Goal: Task Accomplishment & Management: Manage account settings

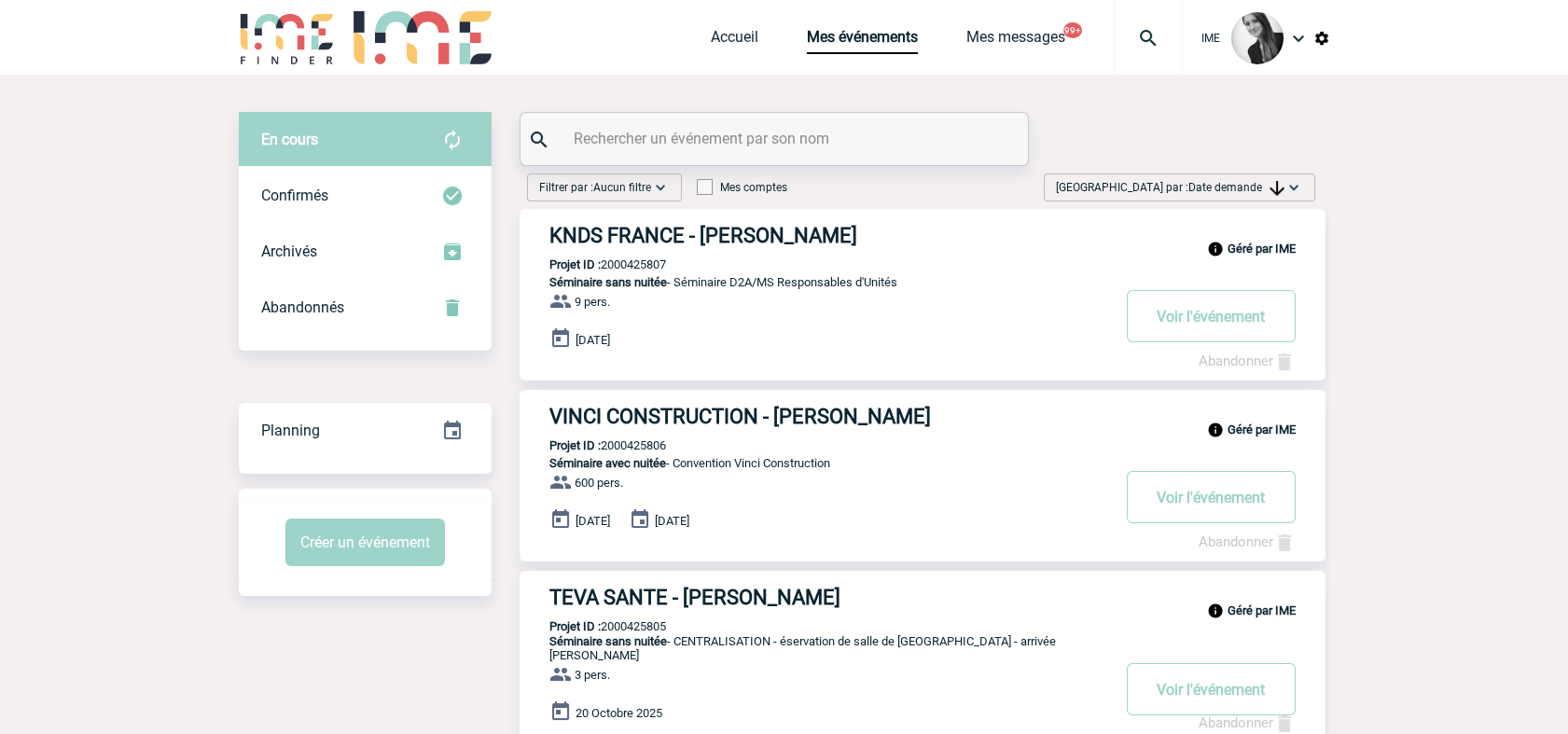
click at [1209, 194] on span "Date demande" at bounding box center [1237, 187] width 96 height 13
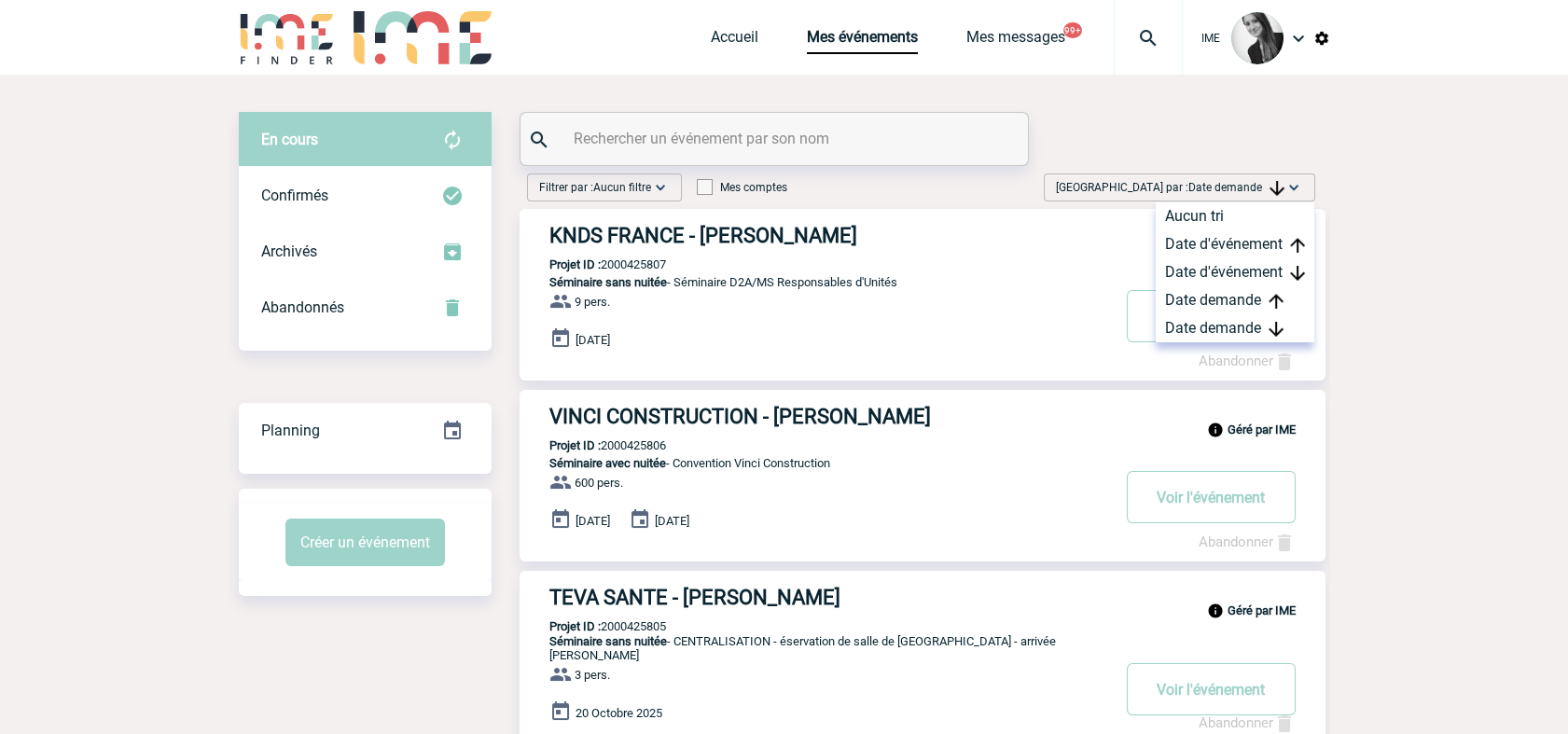
drag, startPoint x: 1253, startPoint y: 332, endPoint x: 1287, endPoint y: 379, distance: 58.0
click at [1250, 332] on div "Date demande" at bounding box center [1234, 328] width 158 height 28
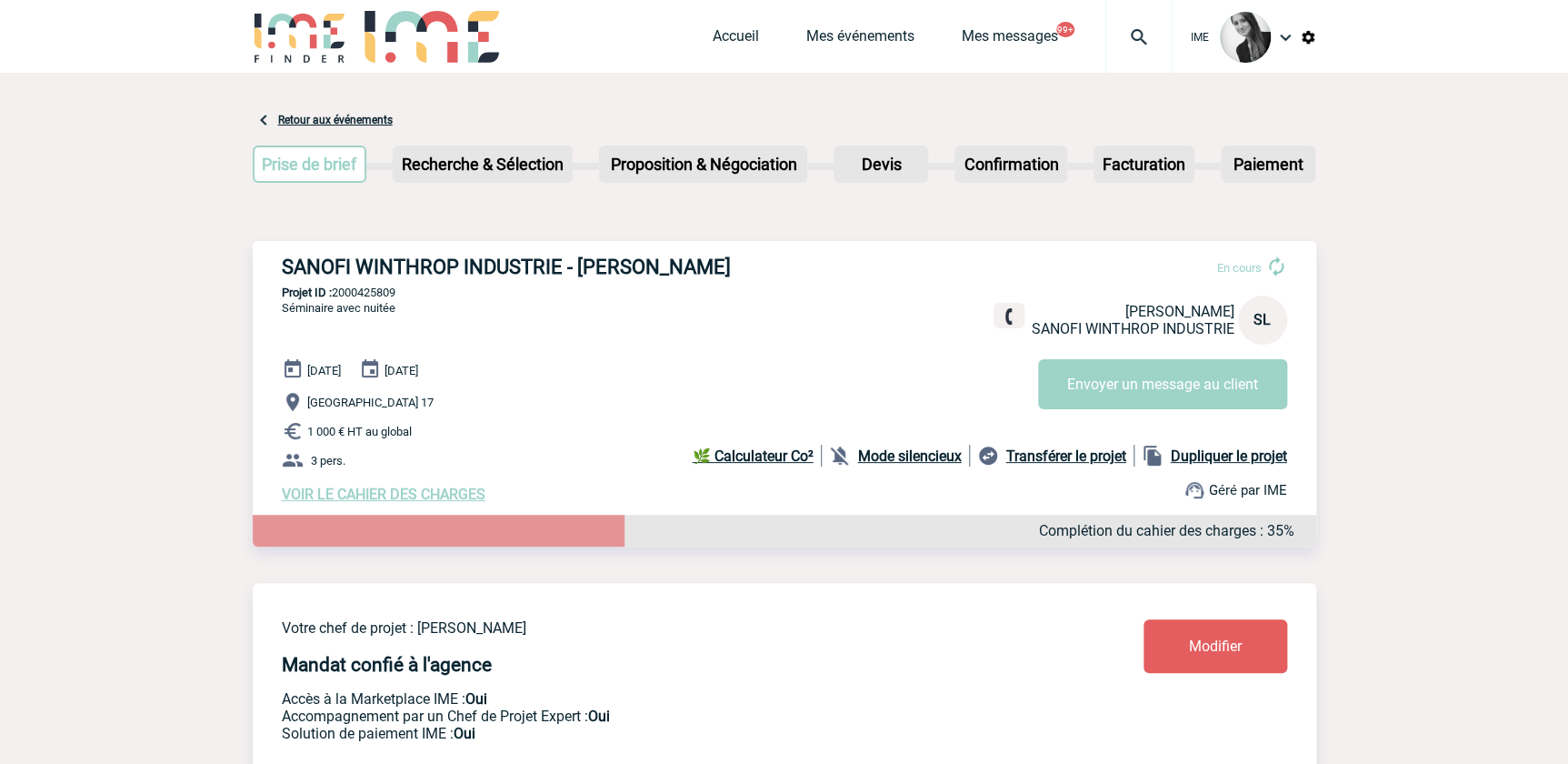
click at [371, 289] on p "Projet ID : 2000425809" at bounding box center [784, 292] width 1064 height 13
click at [484, 398] on p "Paris 17" at bounding box center [798, 401] width 1035 height 22
click at [376, 502] on span "VOIR LE CAHIER DES CHARGES" at bounding box center [383, 494] width 204 height 17
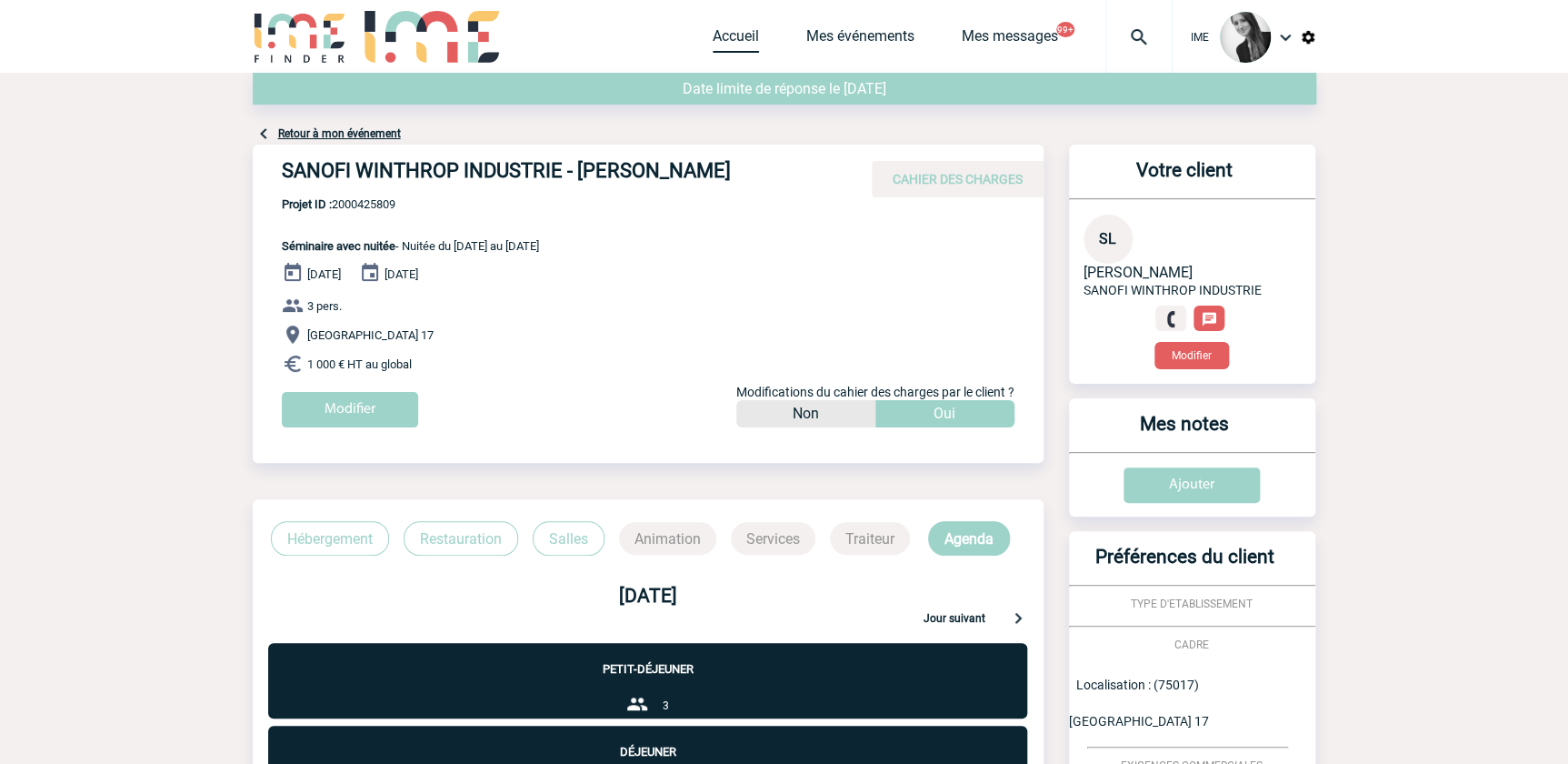
drag, startPoint x: 745, startPoint y: 36, endPoint x: 728, endPoint y: 68, distance: 36.2
click at [744, 36] on link "Accueil" at bounding box center [735, 39] width 46 height 26
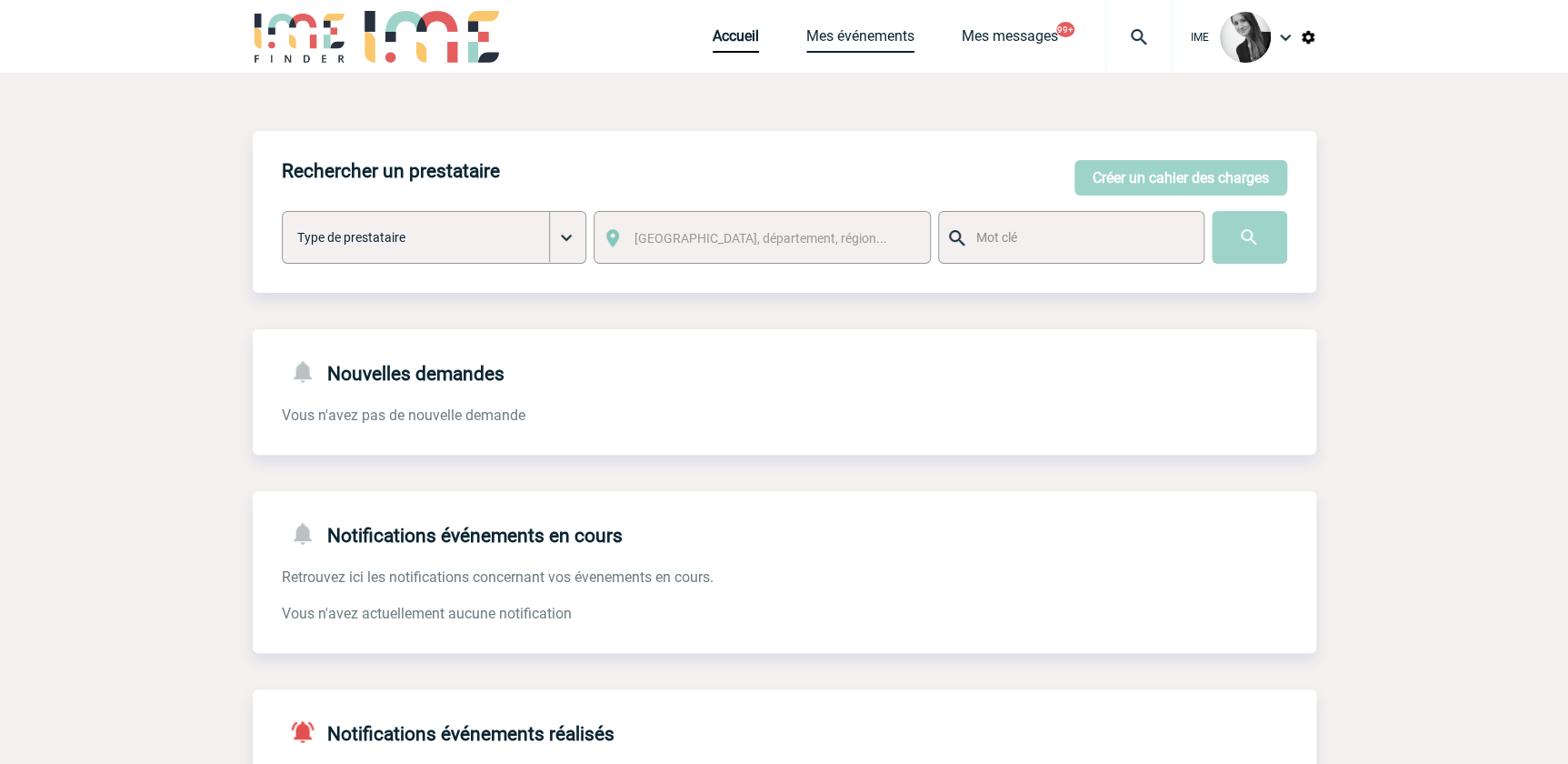
click at [851, 48] on link "Mes événements" at bounding box center [860, 39] width 108 height 26
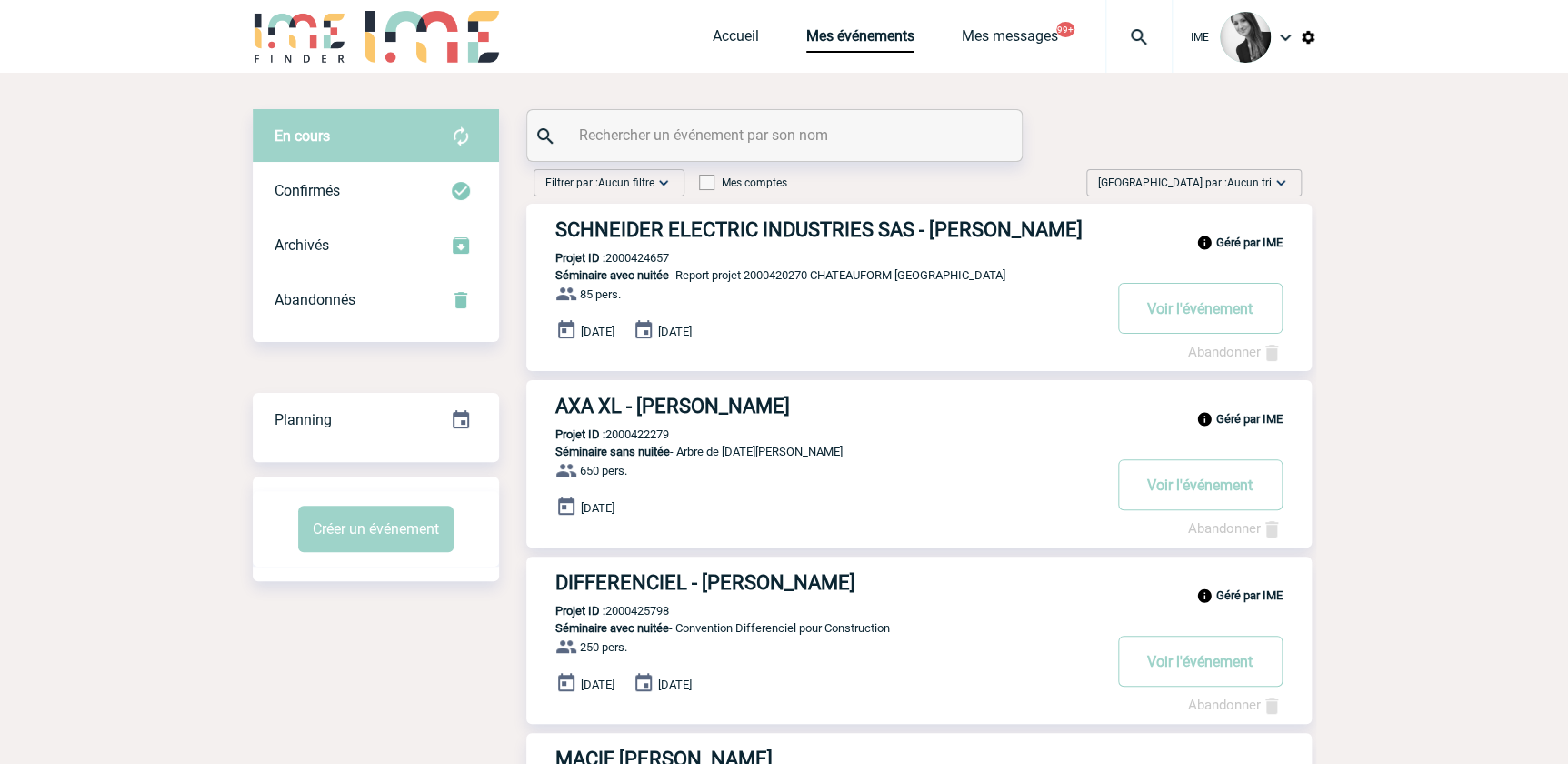
drag, startPoint x: 1254, startPoint y: 171, endPoint x: 1274, endPoint y: 263, distance: 94.1
click at [1254, 171] on div "Trier par : Aucun tri Aucun tri Date d'événement Date d'événement Date demande …" at bounding box center [1194, 183] width 215 height 27
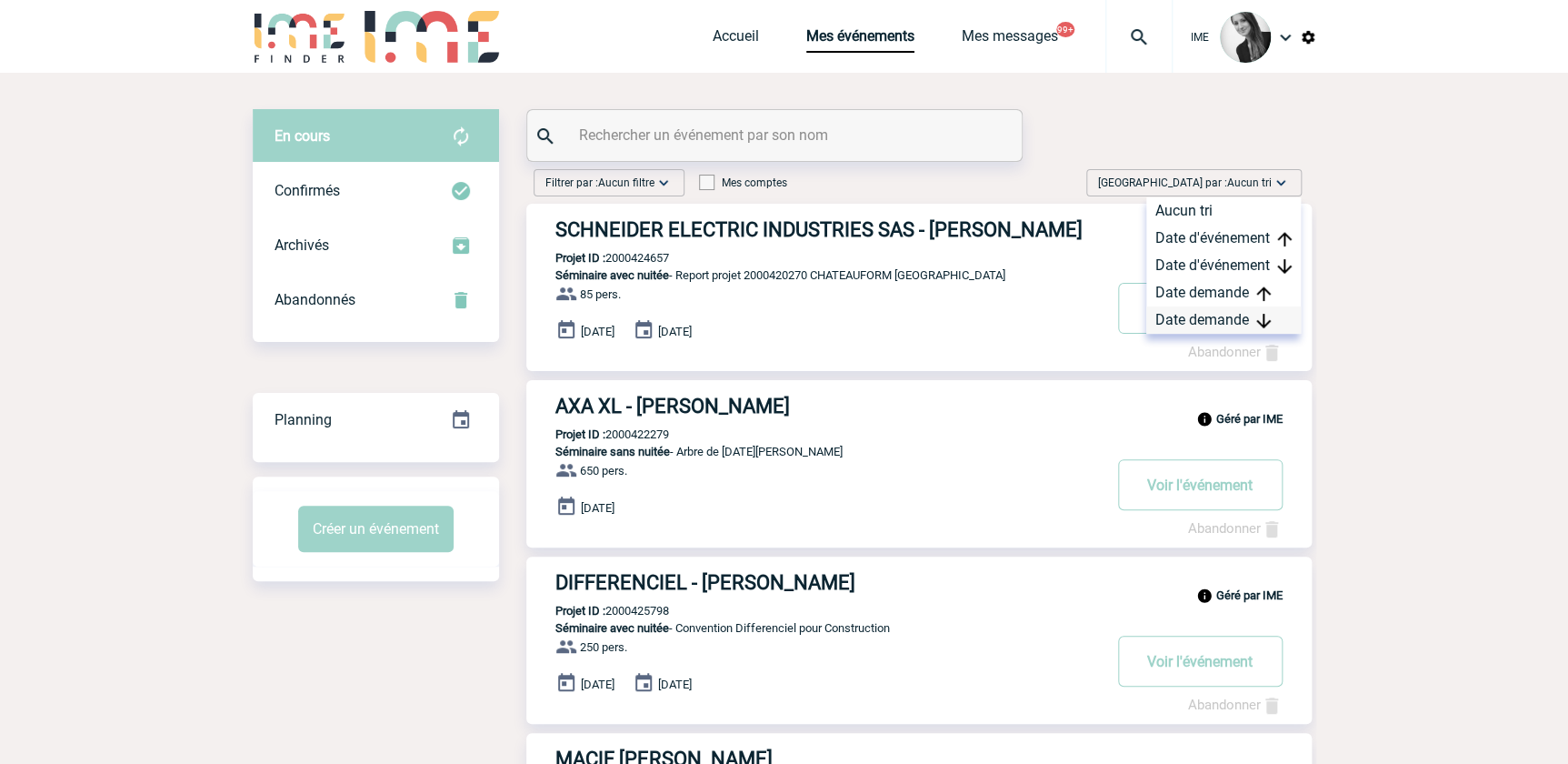
click at [1244, 315] on div "Date demande" at bounding box center [1222, 320] width 154 height 27
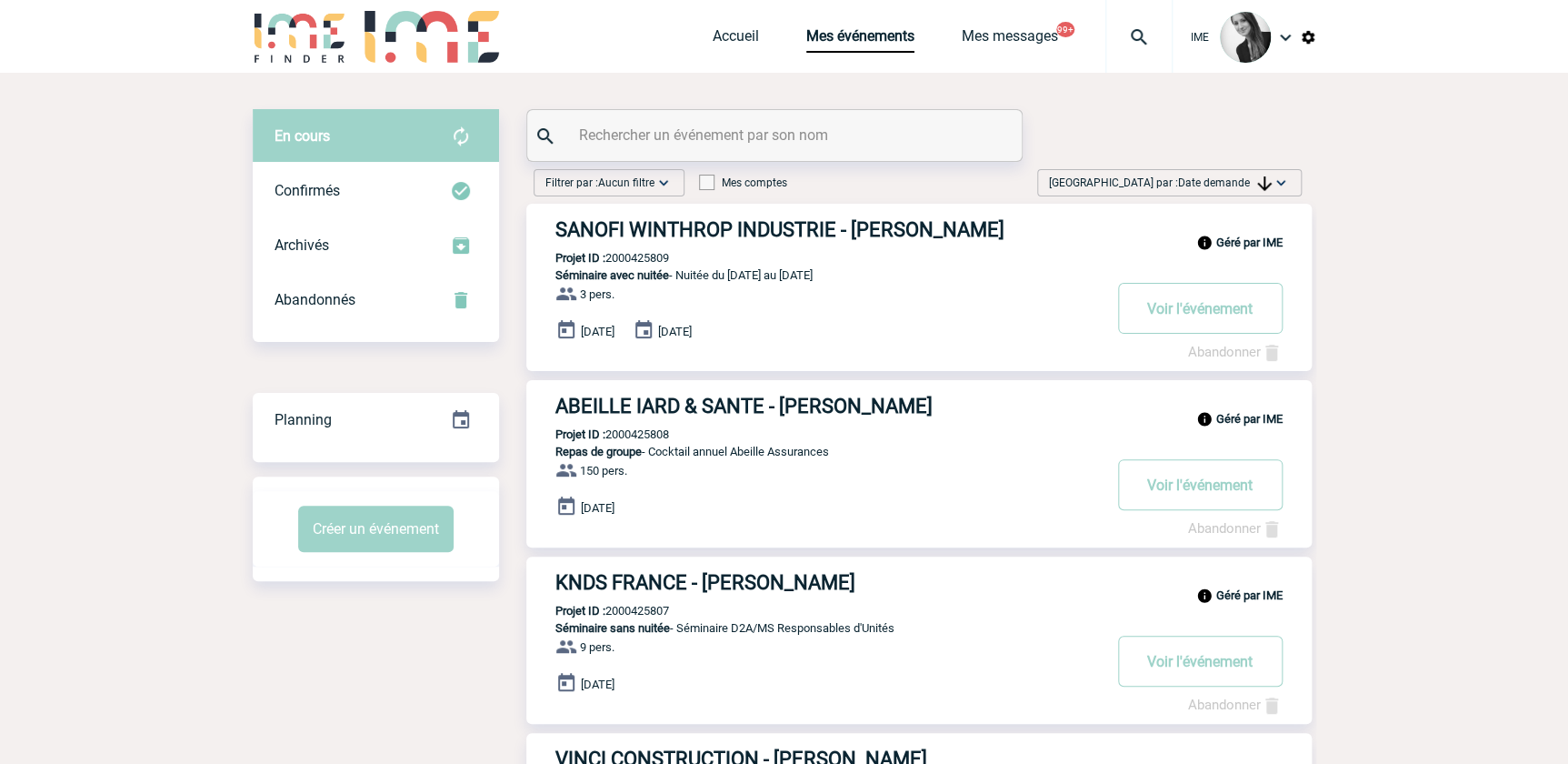
drag, startPoint x: 1248, startPoint y: 173, endPoint x: 1257, endPoint y: 199, distance: 27.5
click at [1252, 189] on span "Trier par : Date demande" at bounding box center [1160, 182] width 223 height 18
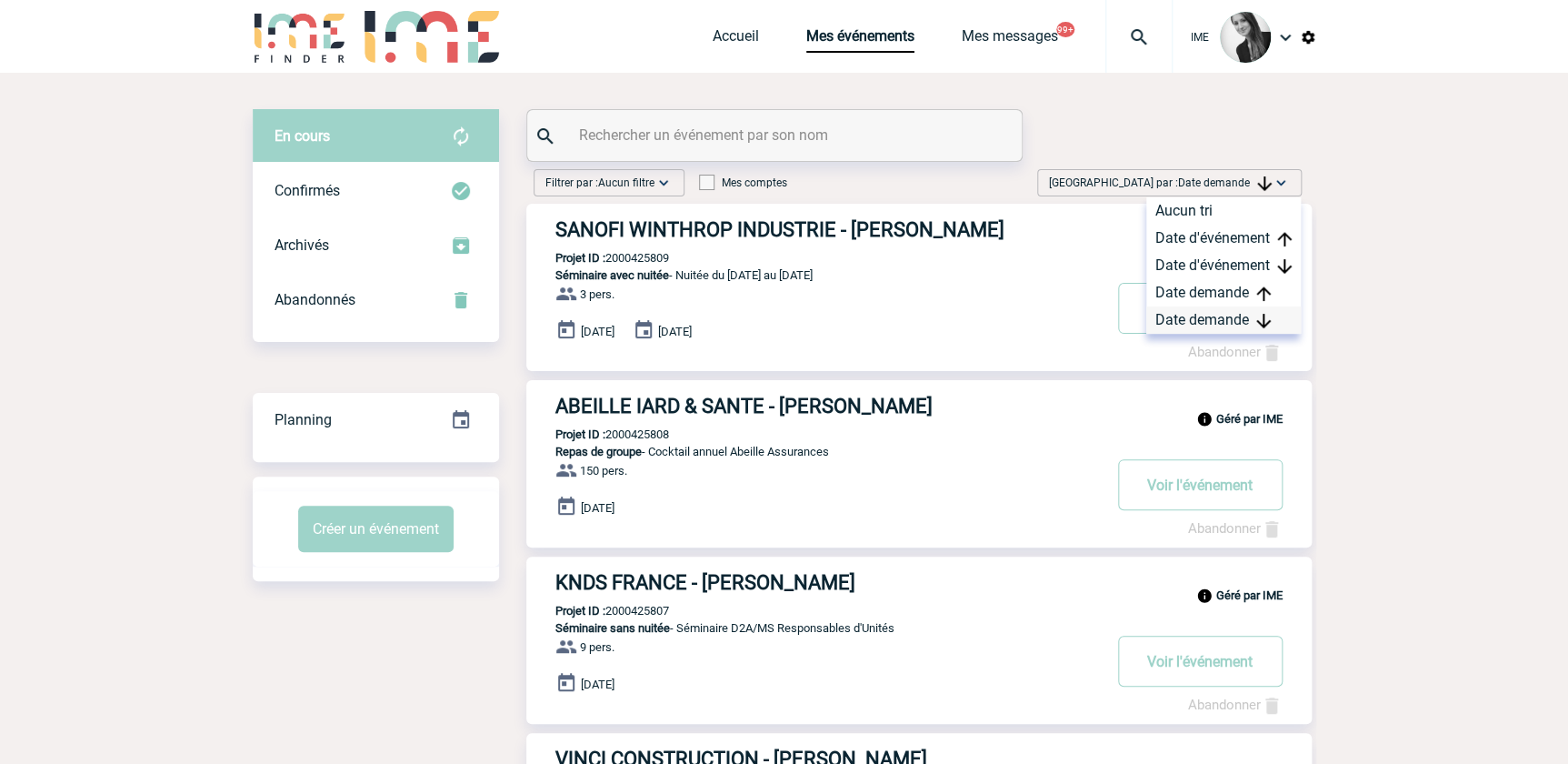
click at [1256, 327] on img at bounding box center [1263, 321] width 14 height 14
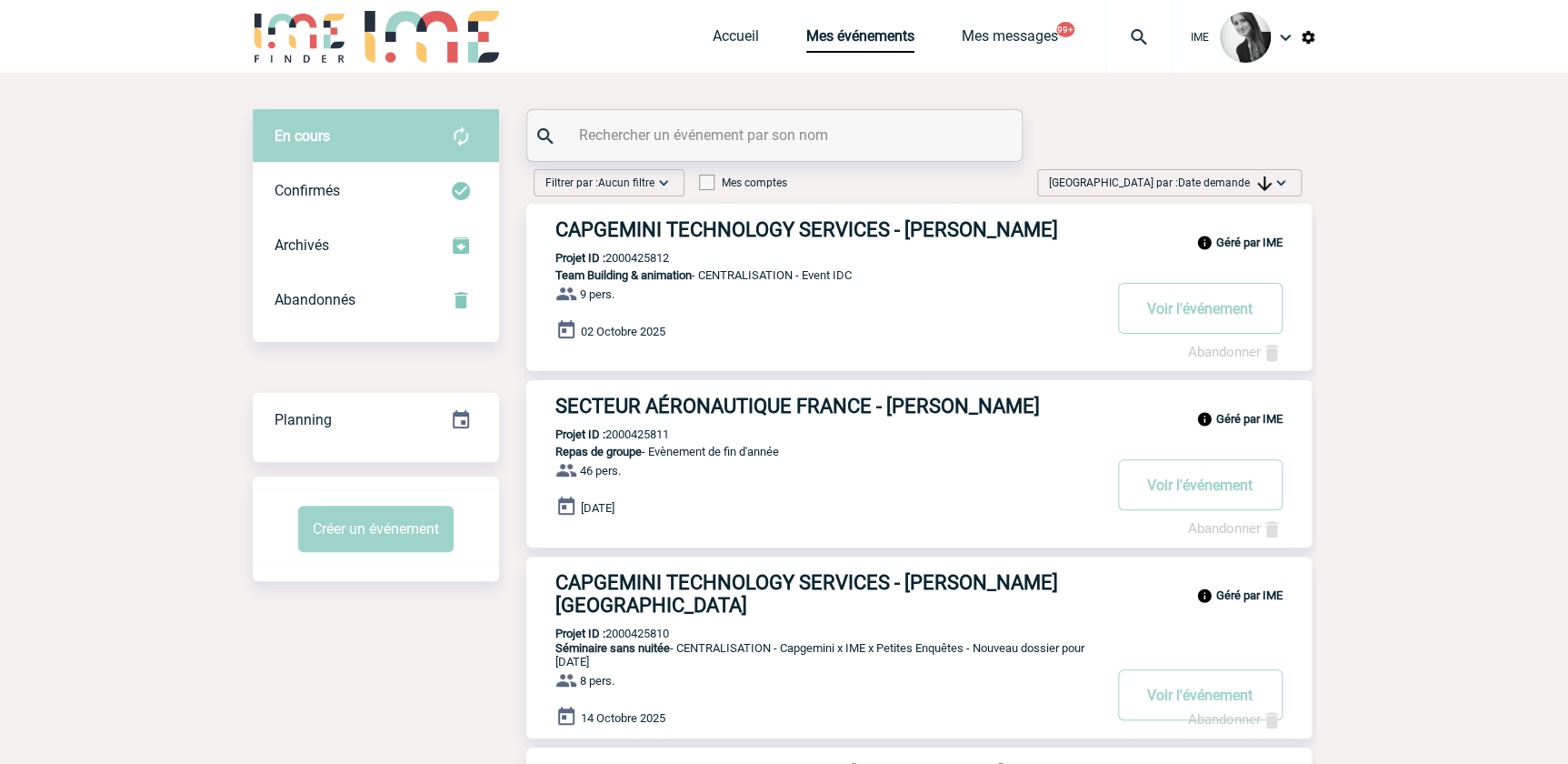
click at [1287, 178] on img at bounding box center [1280, 182] width 18 height 18
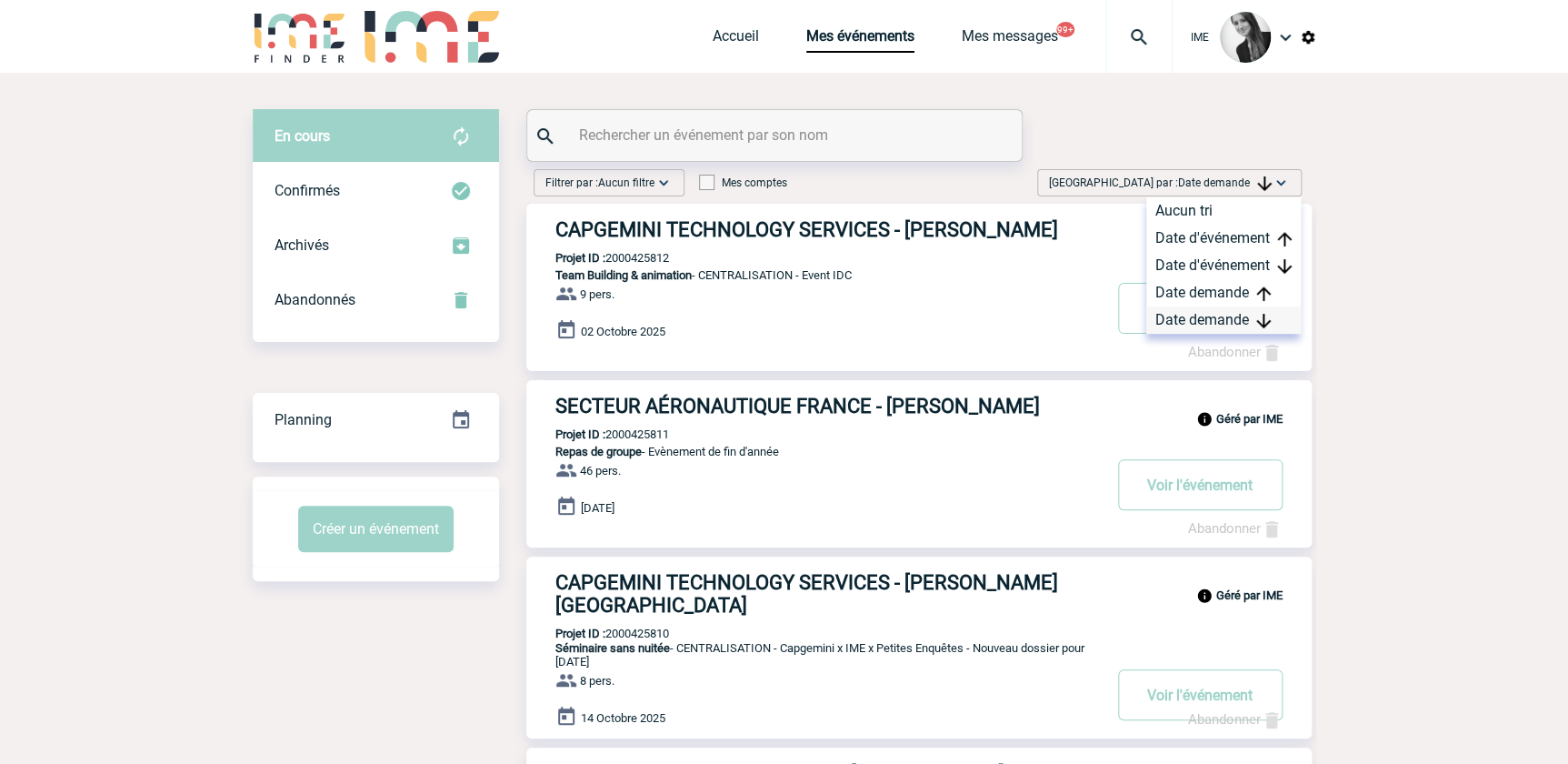
click at [1223, 320] on div "Date demande" at bounding box center [1222, 320] width 154 height 27
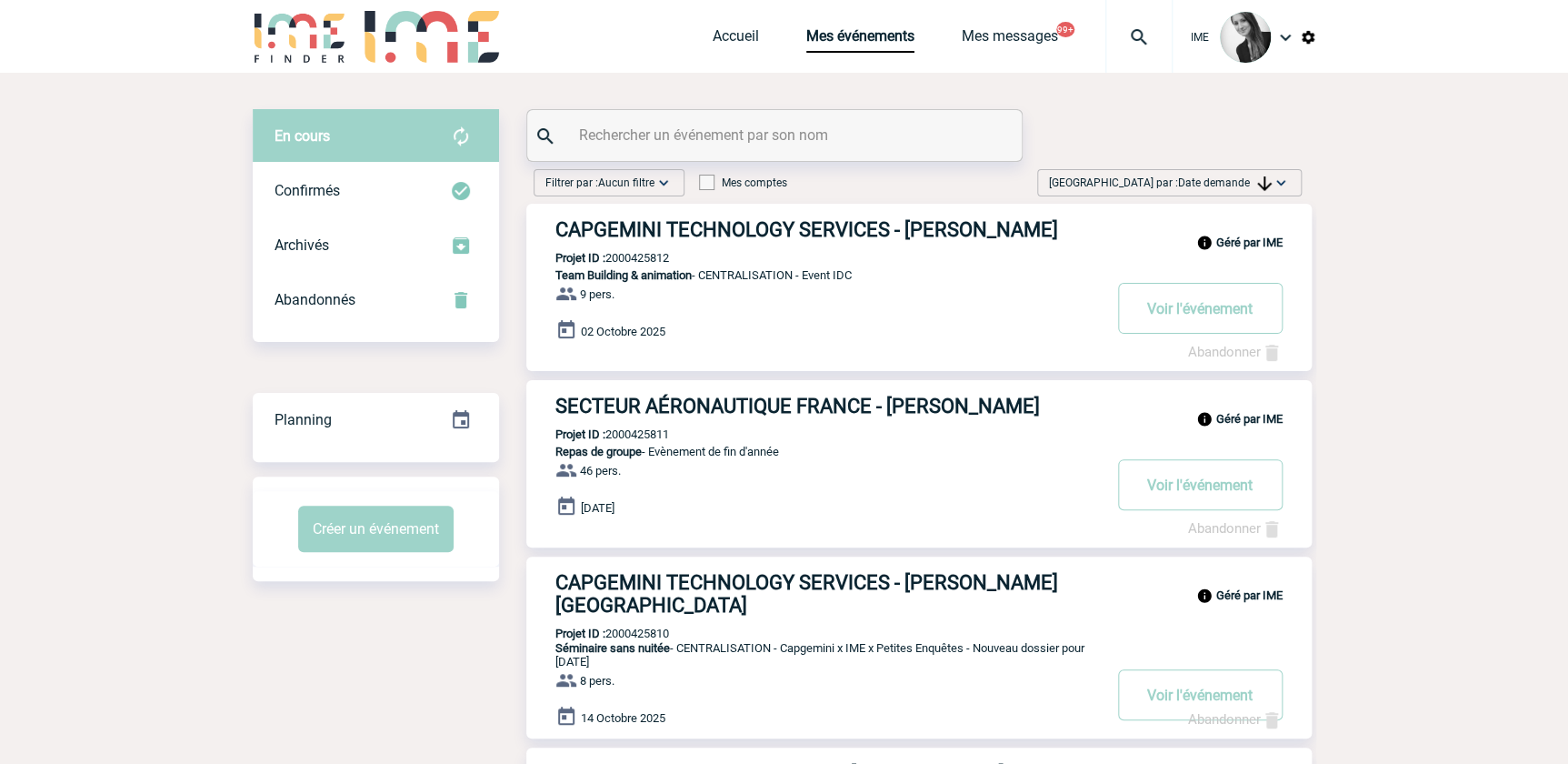
click at [1245, 189] on span "Date demande" at bounding box center [1225, 182] width 94 height 12
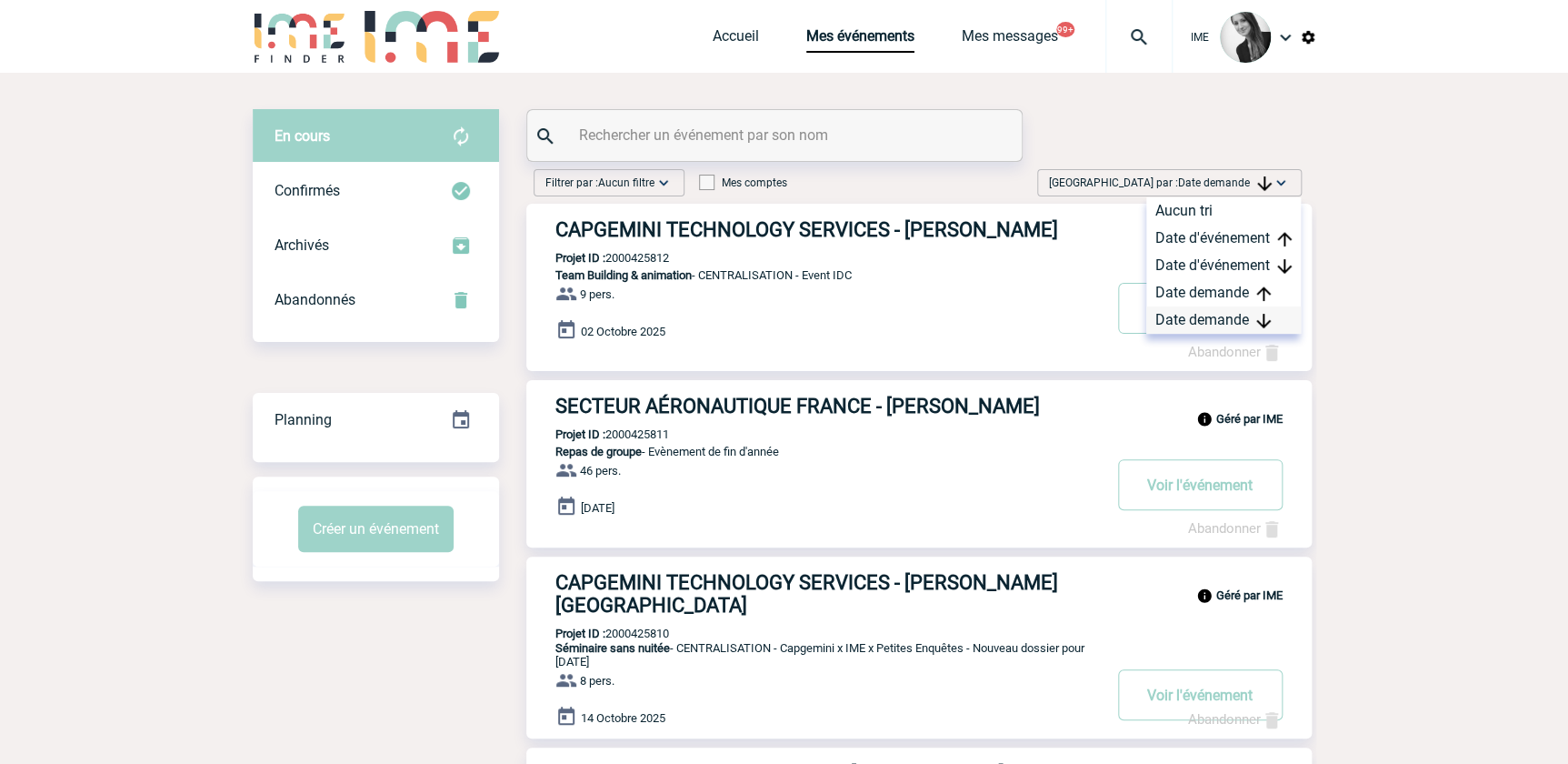
click at [1196, 322] on div "Date demande" at bounding box center [1222, 320] width 154 height 27
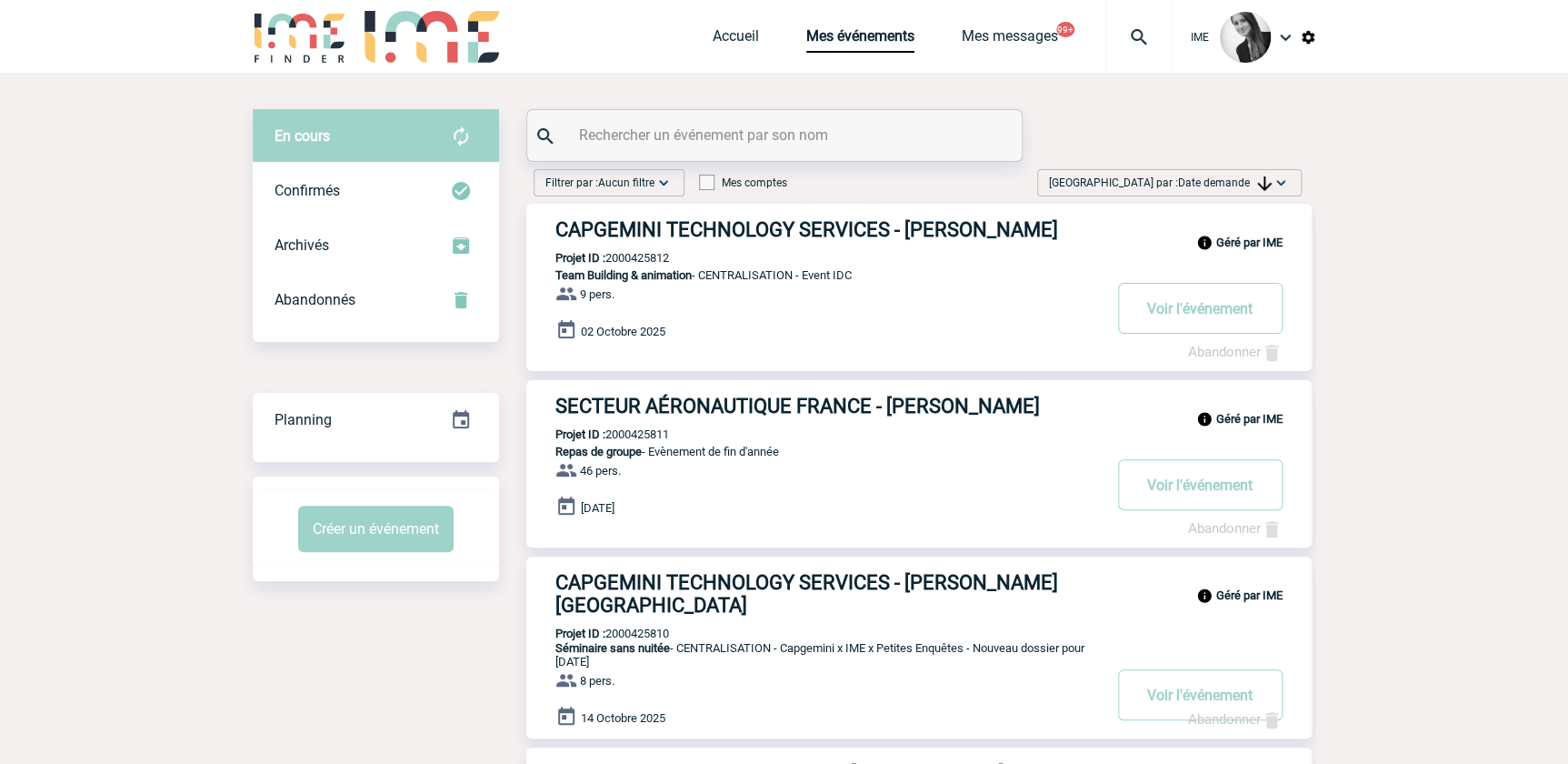
drag, startPoint x: 1273, startPoint y: 186, endPoint x: 1263, endPoint y: 208, distance: 24.2
click at [1273, 186] on img at bounding box center [1280, 182] width 18 height 18
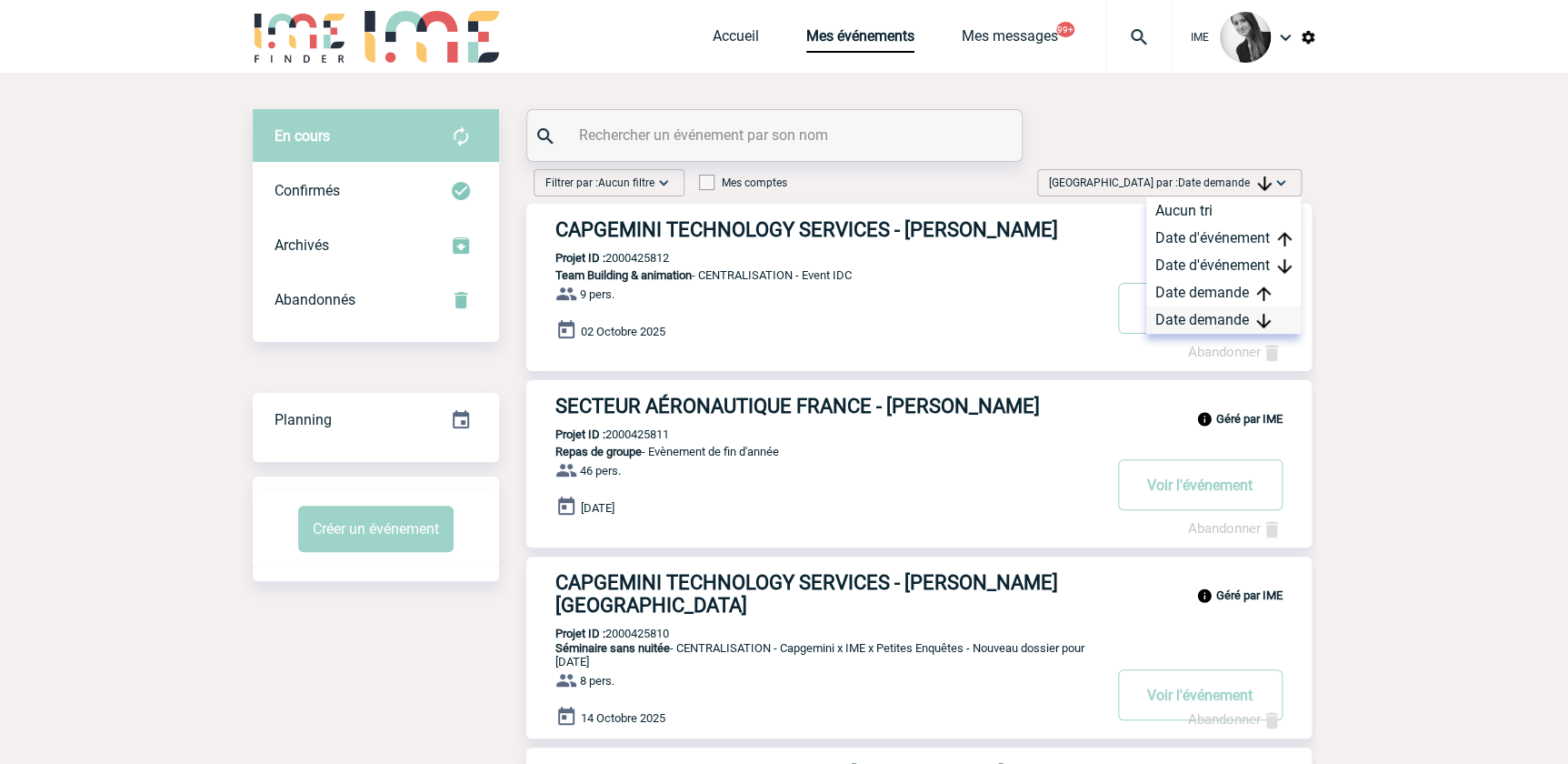
click at [1232, 320] on div "Date demande" at bounding box center [1222, 320] width 154 height 27
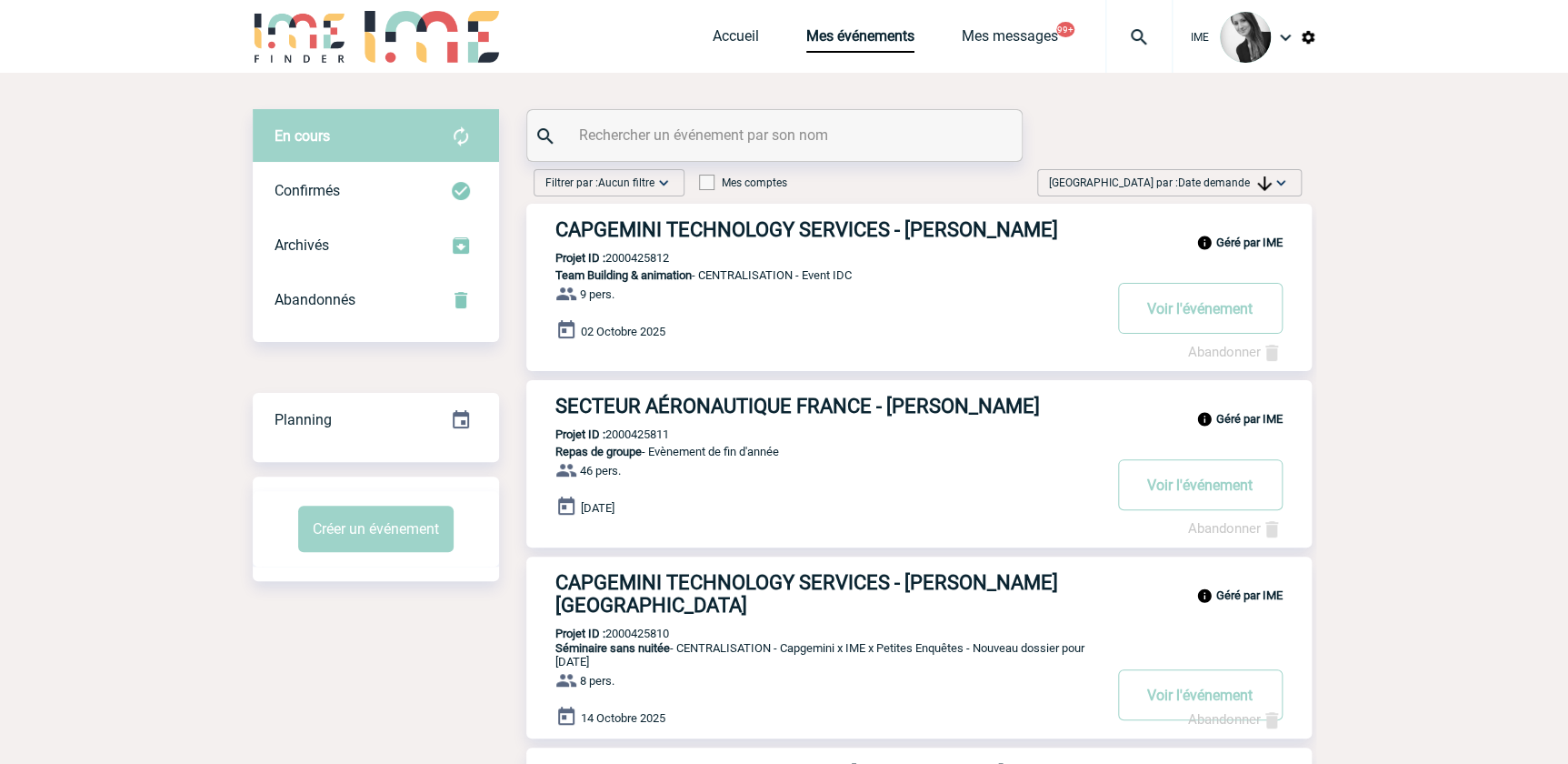
drag, startPoint x: 1197, startPoint y: 175, endPoint x: 1219, endPoint y: 223, distance: 52.8
click at [1201, 180] on span "Date demande" at bounding box center [1225, 182] width 94 height 12
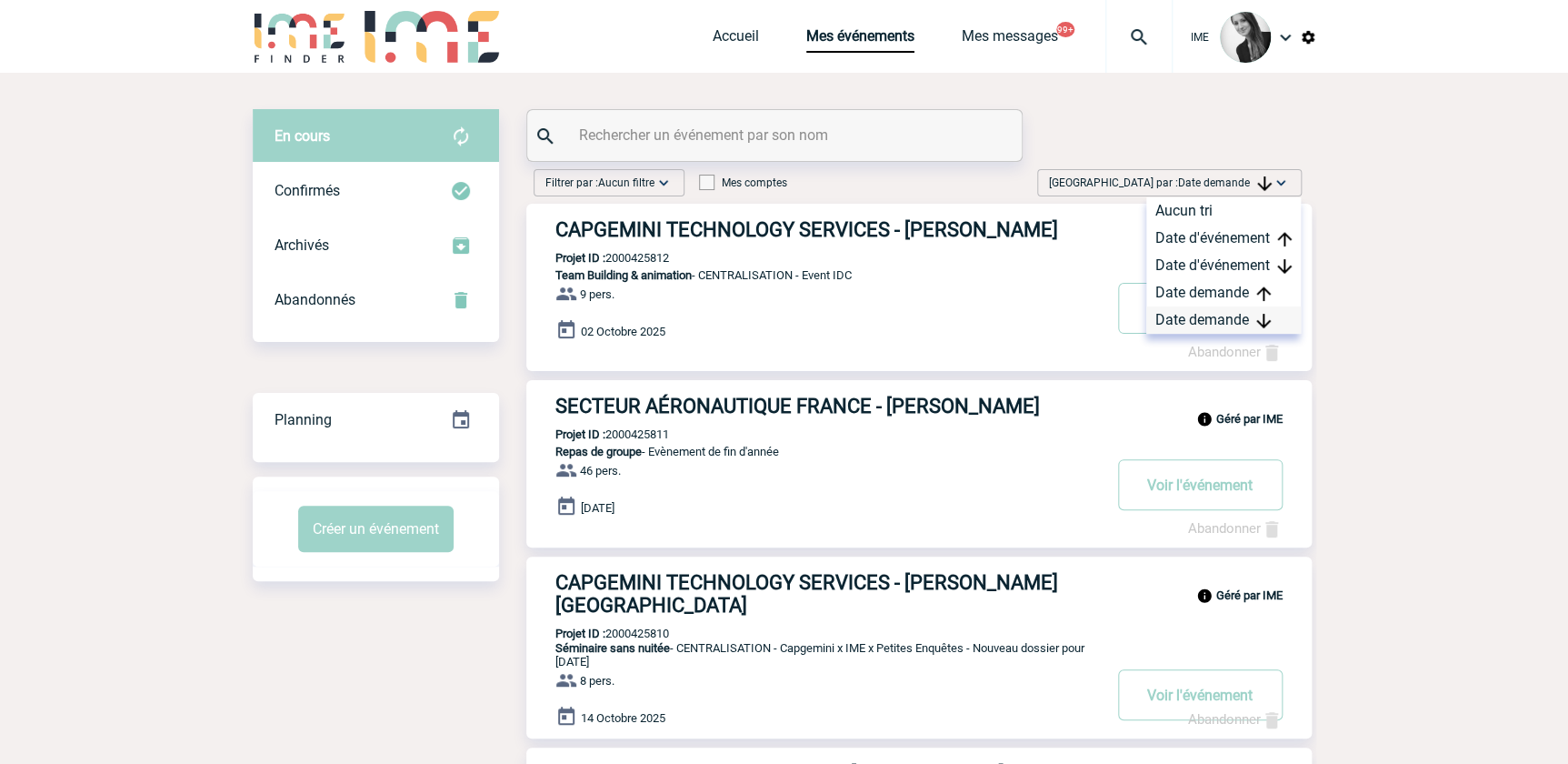
click at [1201, 317] on div "Date demande" at bounding box center [1222, 320] width 154 height 27
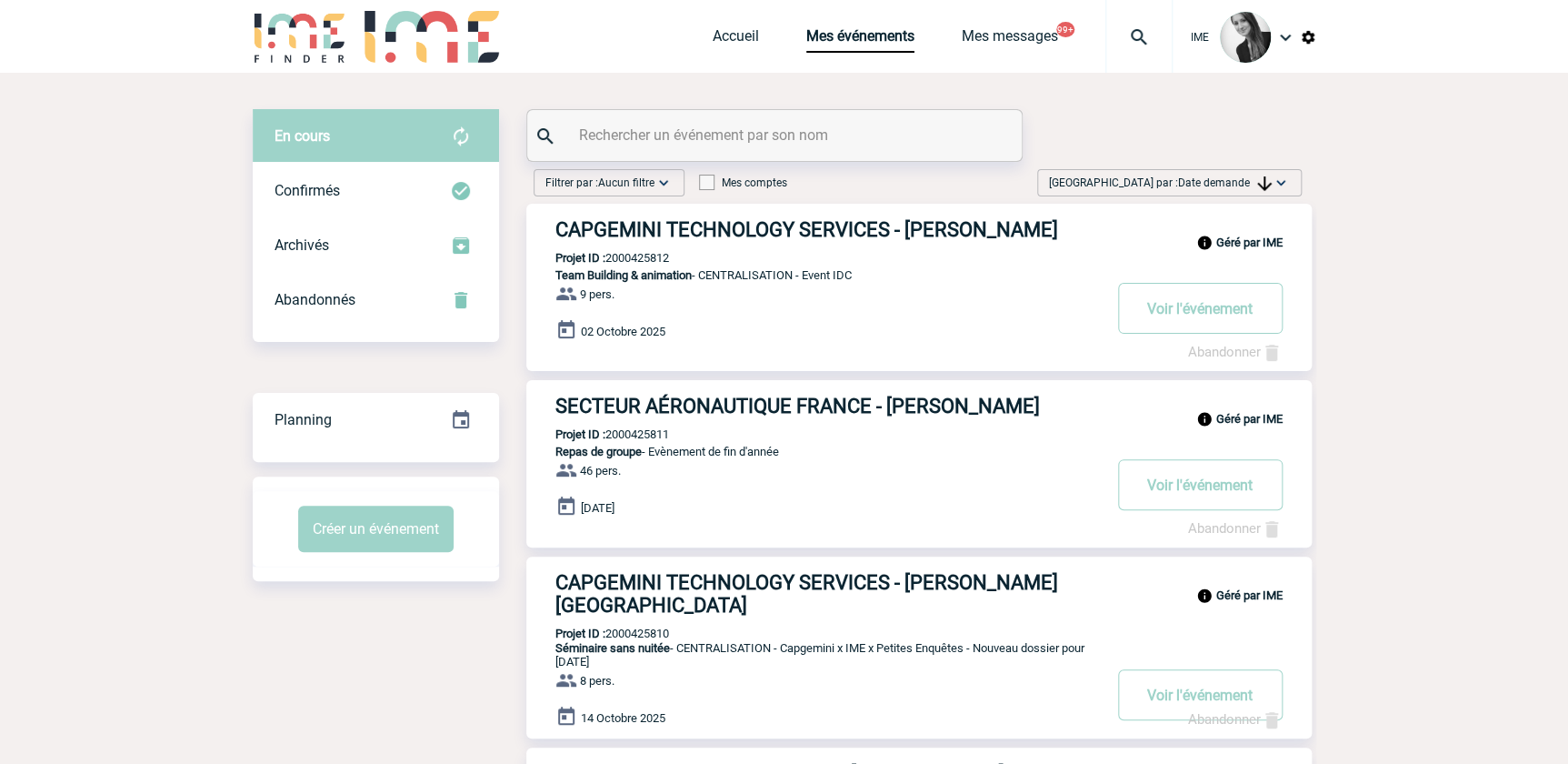
drag, startPoint x: 1250, startPoint y: 170, endPoint x: 1244, endPoint y: 182, distance: 13.4
click at [1249, 173] on div "Trier par : Date demande Aucun tri Date d'événement Date d'événement Date deman…" at bounding box center [1169, 183] width 264 height 27
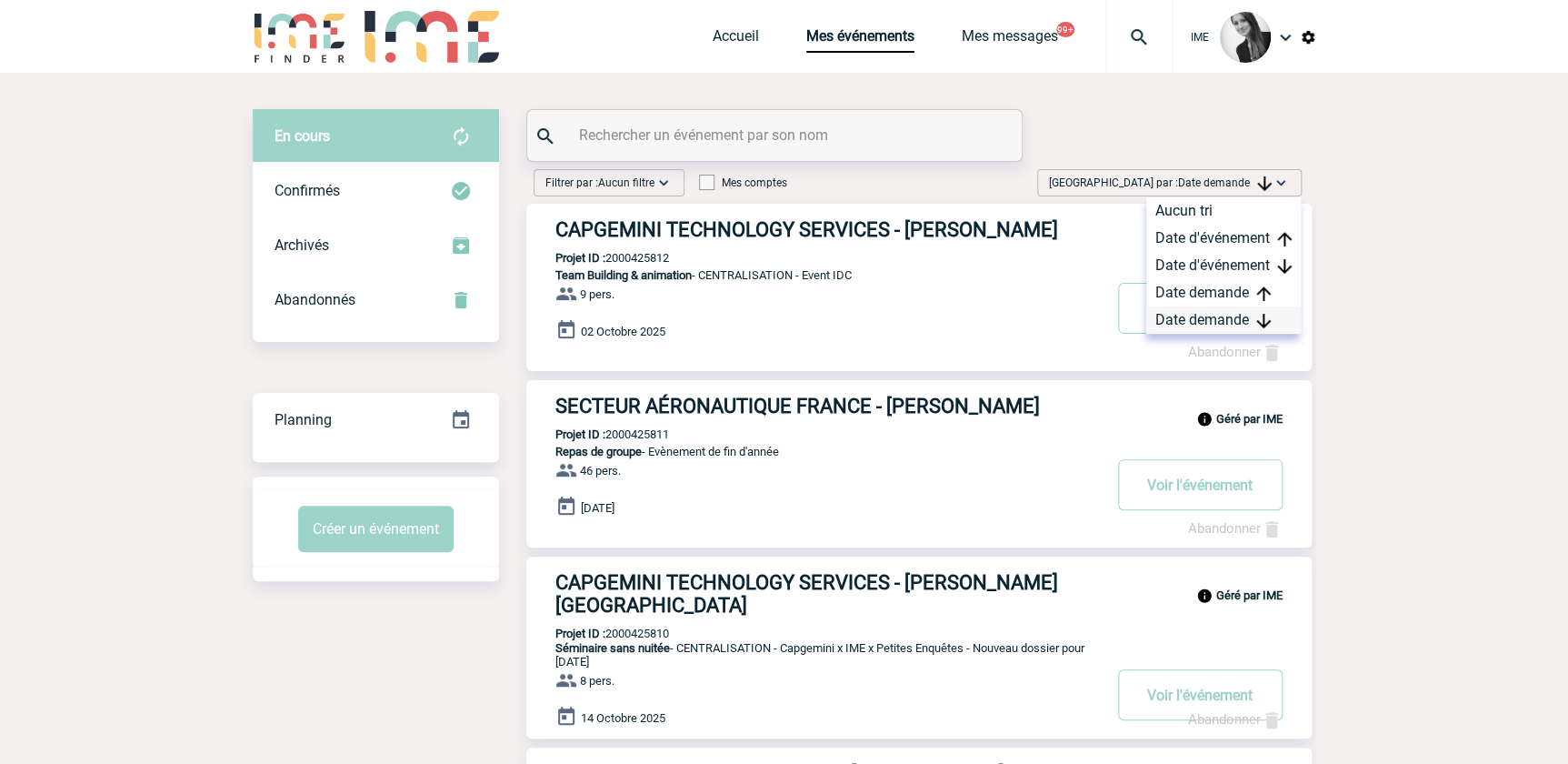
click at [1245, 318] on div "Date demande" at bounding box center [1222, 320] width 154 height 27
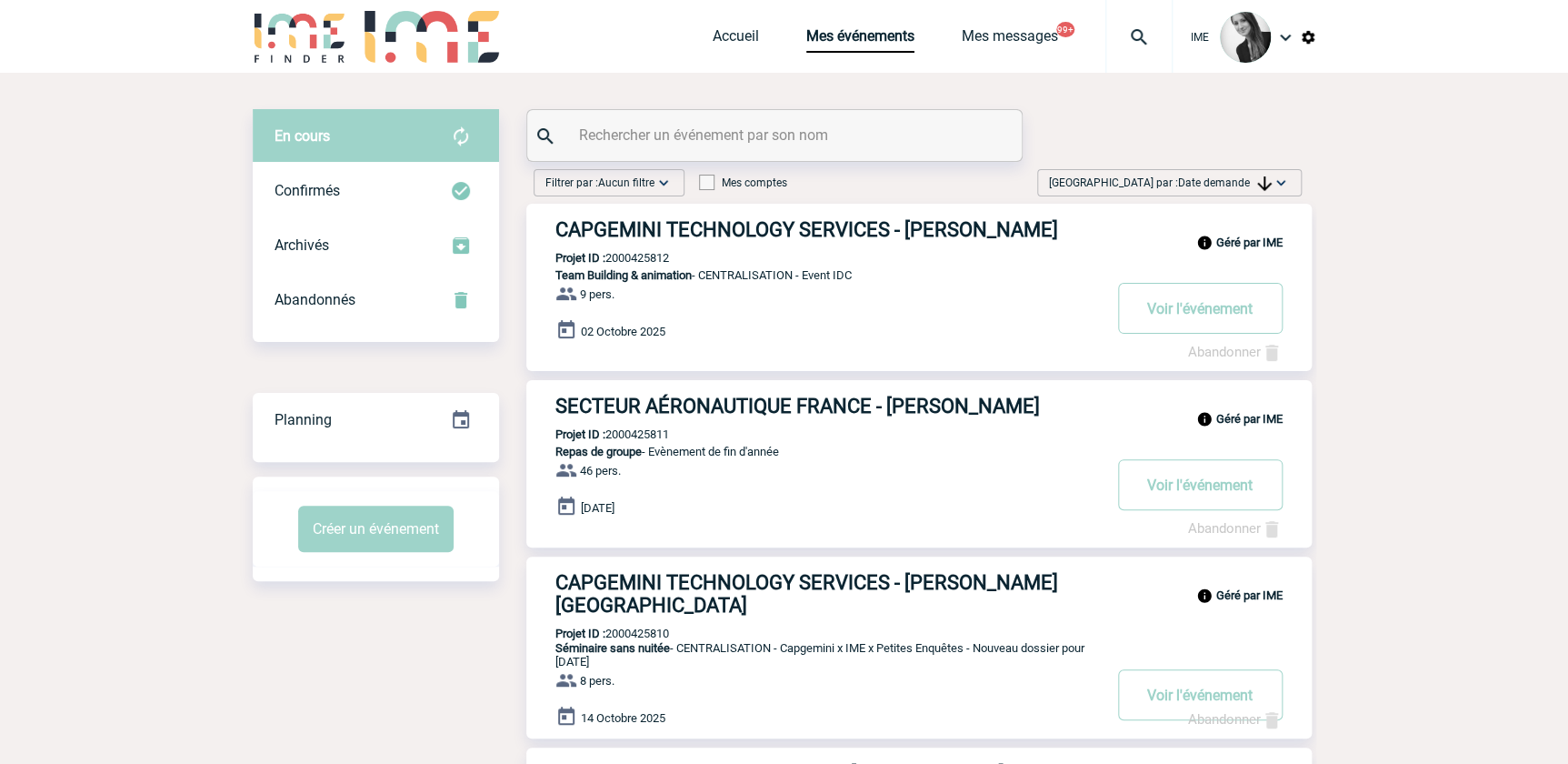
click at [1253, 189] on span "Trier par : Date demande" at bounding box center [1160, 182] width 223 height 18
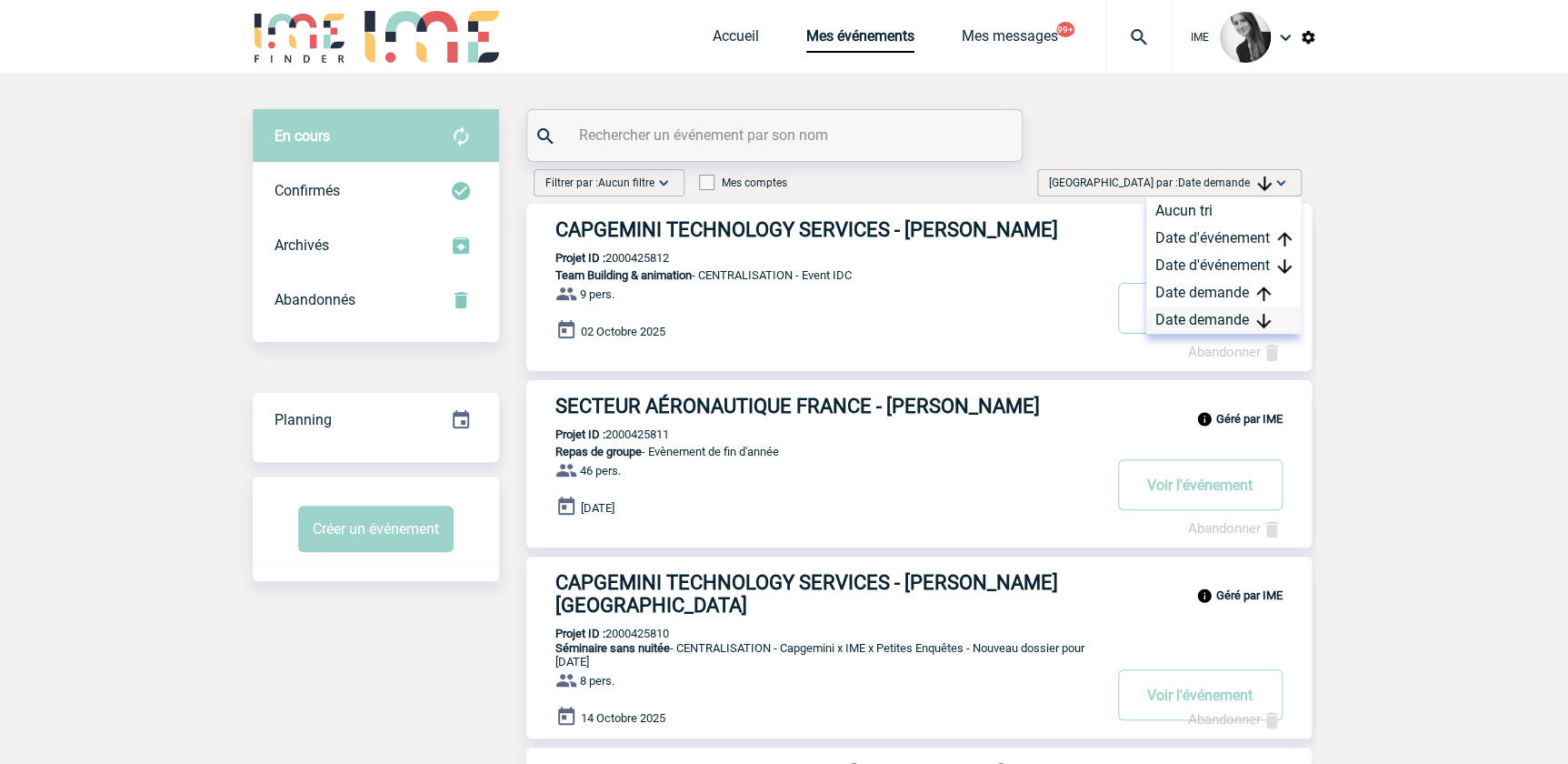
click at [1221, 315] on div "Date demande" at bounding box center [1222, 320] width 154 height 27
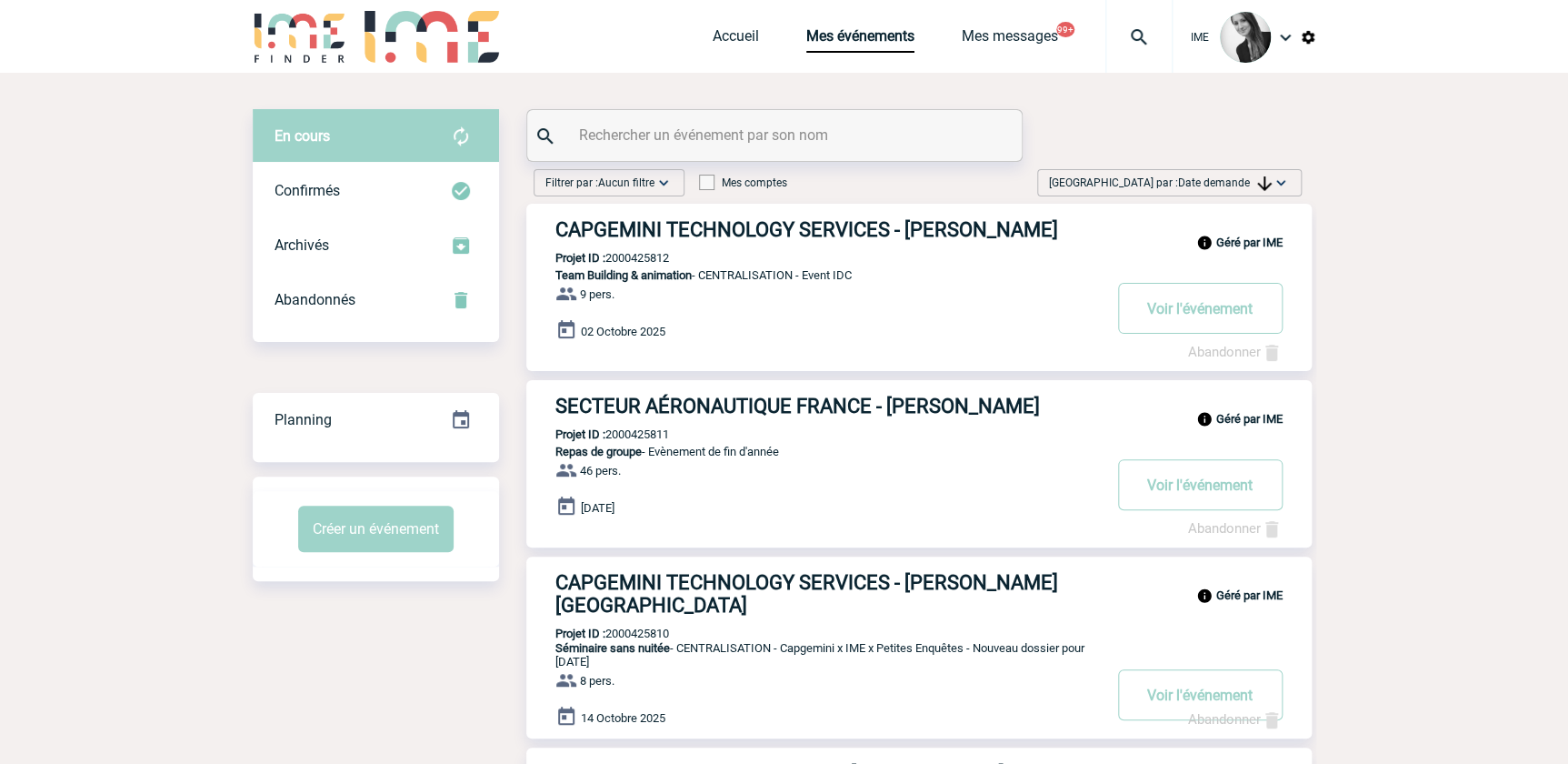
click at [1191, 190] on span "Trier par : Date demande" at bounding box center [1160, 182] width 223 height 18
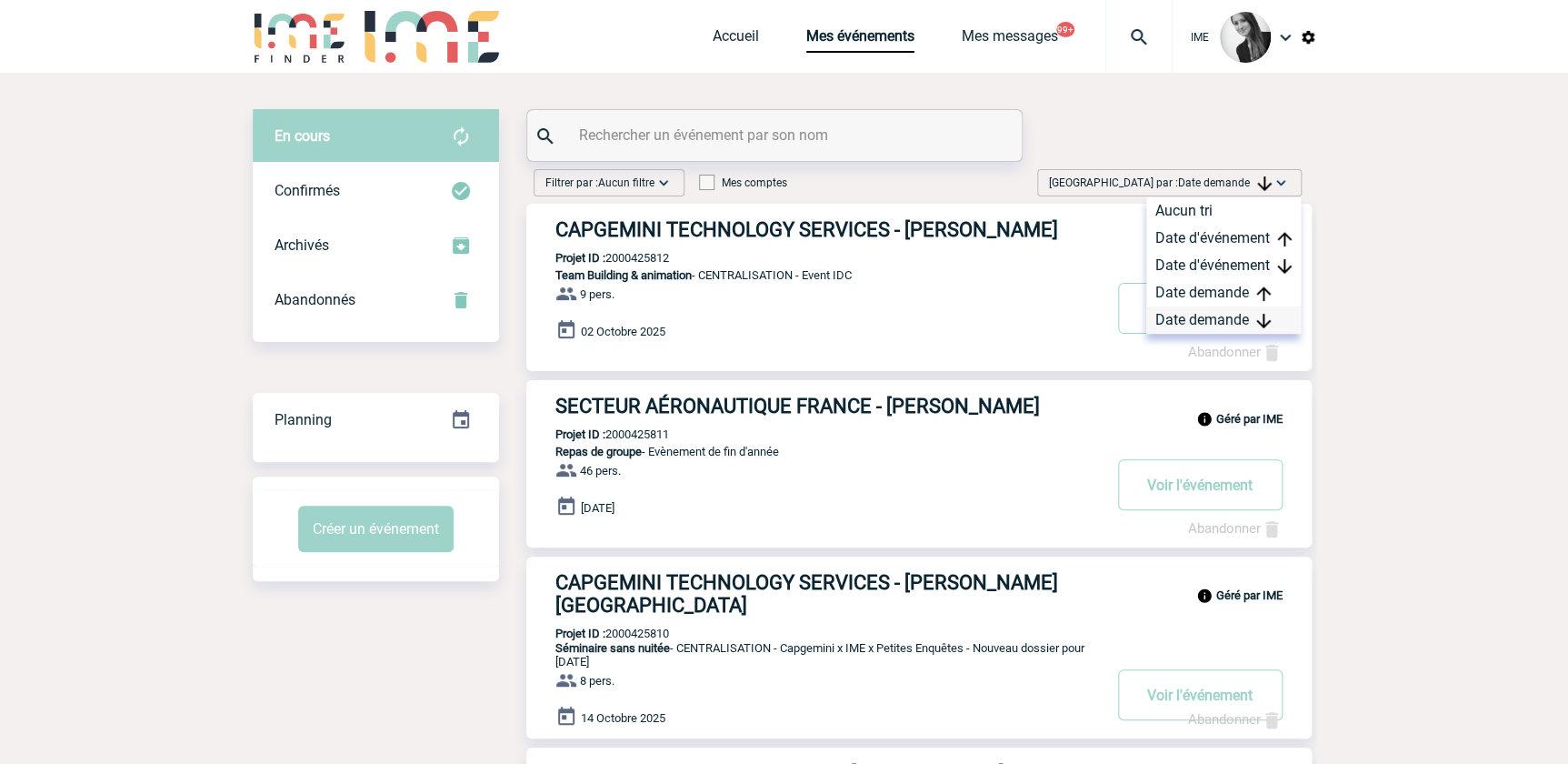
drag, startPoint x: 1191, startPoint y: 190, endPoint x: 1209, endPoint y: 323, distance: 134.2
click at [1210, 322] on div "Date demande" at bounding box center [1222, 320] width 154 height 27
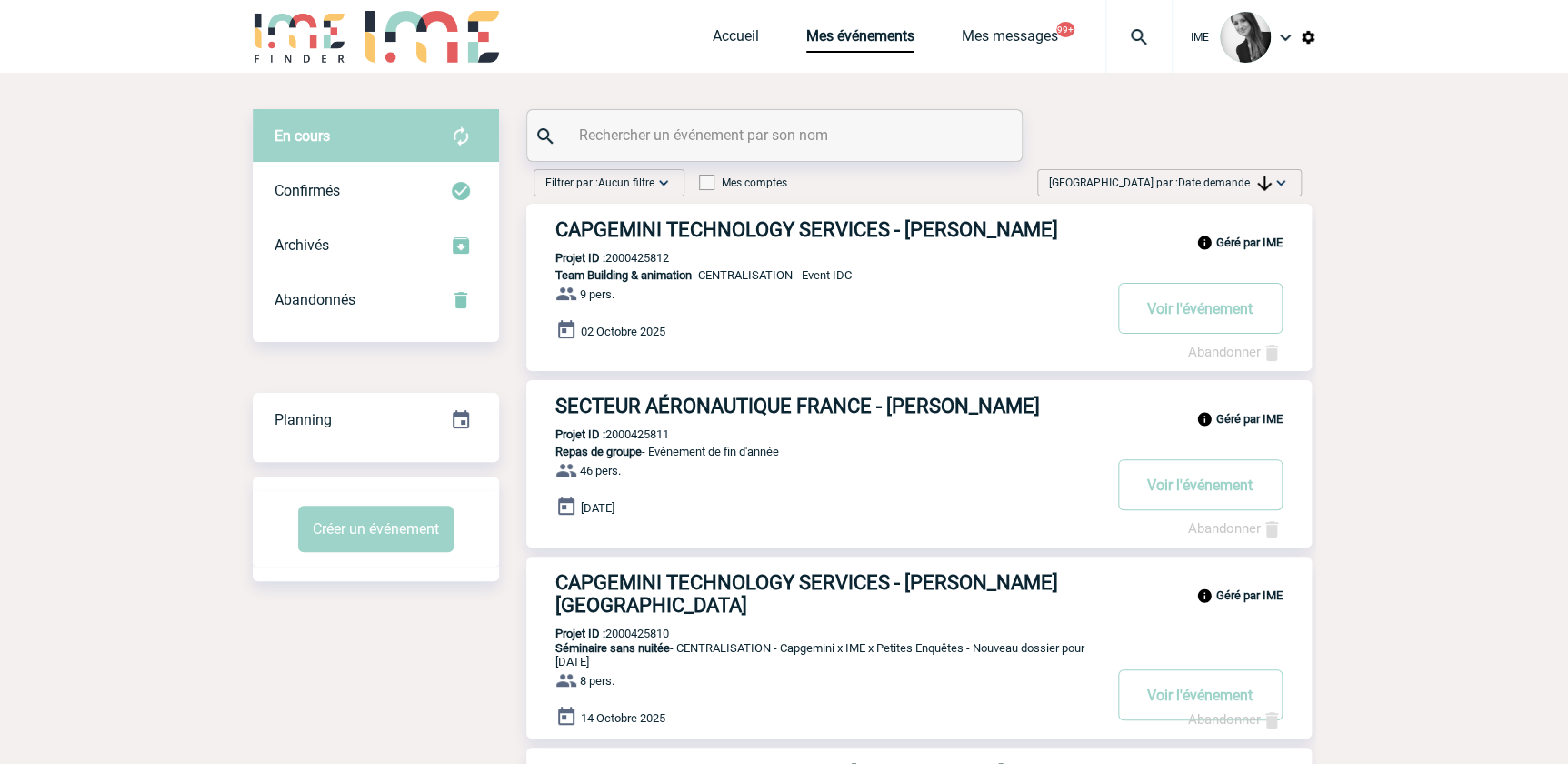
click at [1257, 184] on img at bounding box center [1264, 183] width 14 height 14
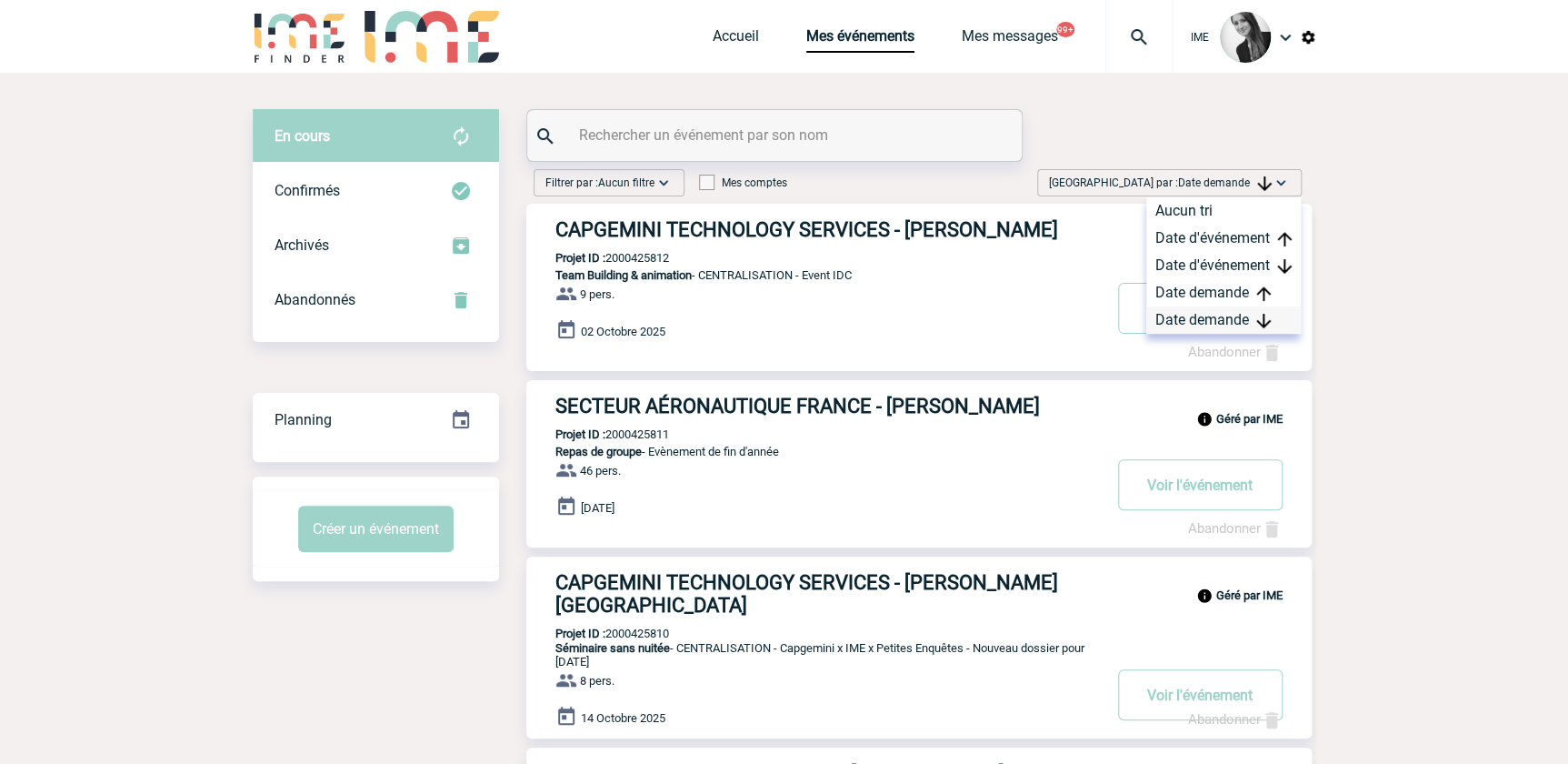
click at [1213, 318] on div "Date demande" at bounding box center [1222, 320] width 154 height 27
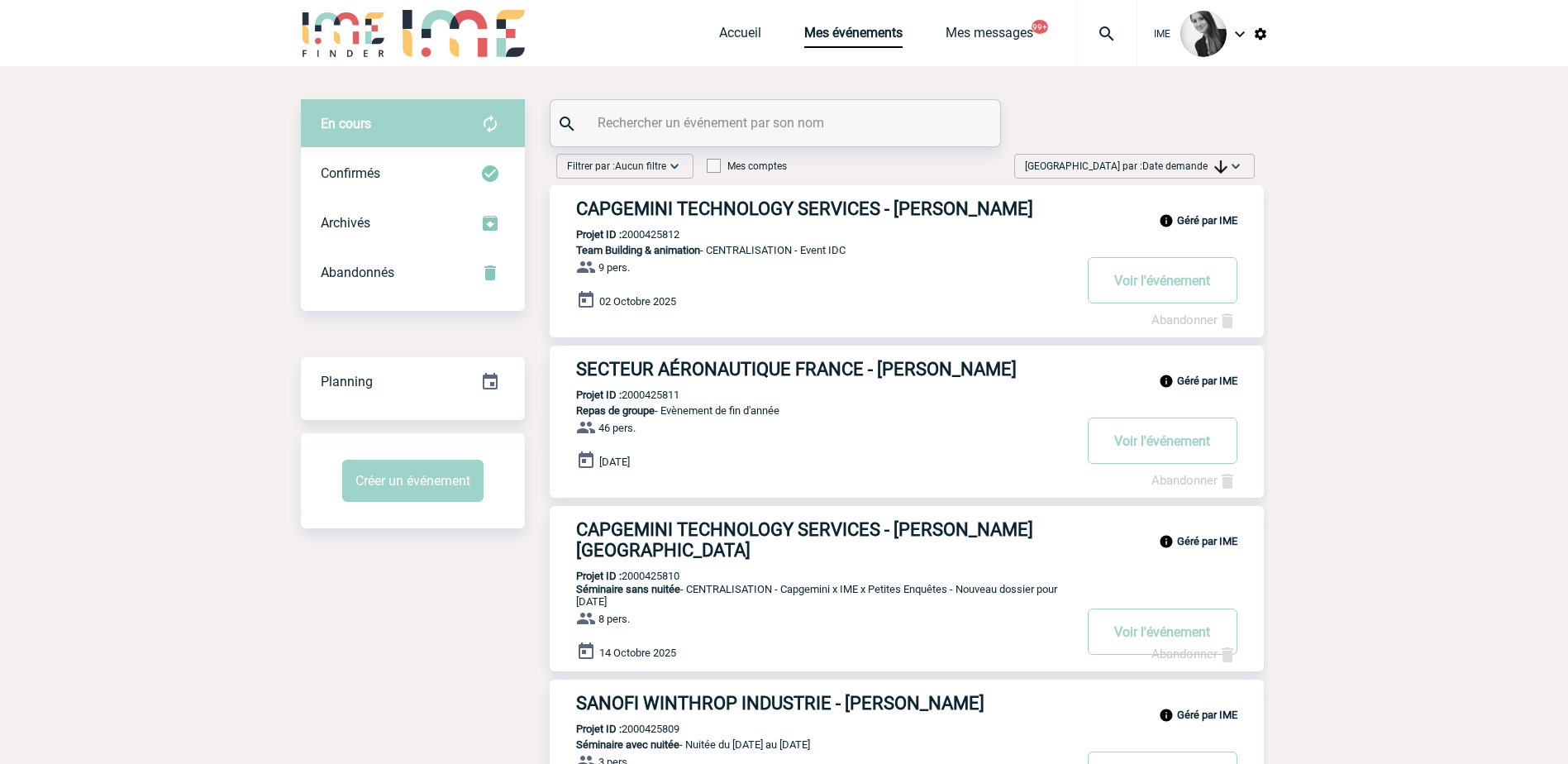
click at [1173, 165] on span "Date demande" at bounding box center [1185, 166] width 85 height 11
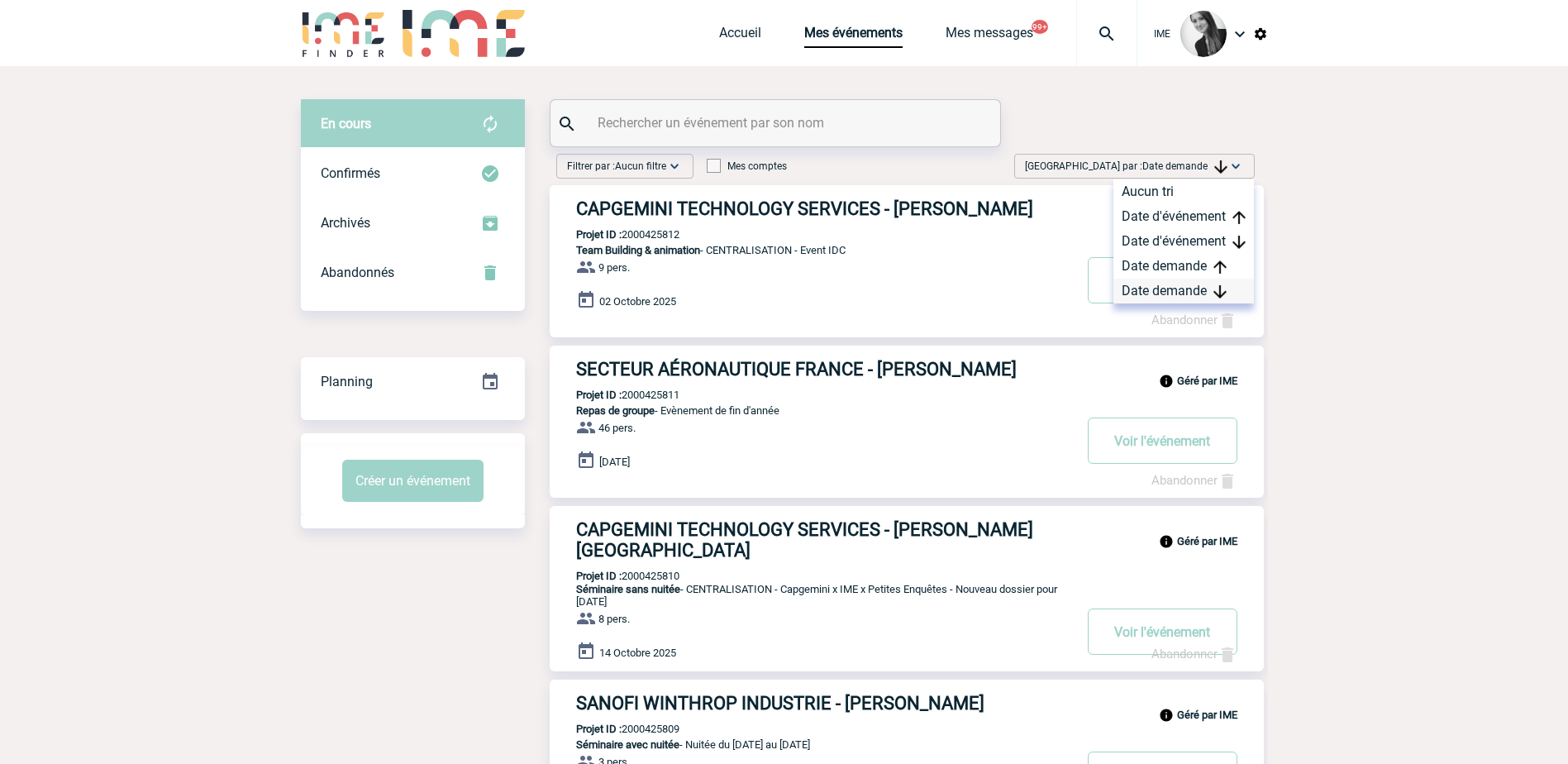
click at [1162, 287] on div "Date demande" at bounding box center [1183, 291] width 140 height 24
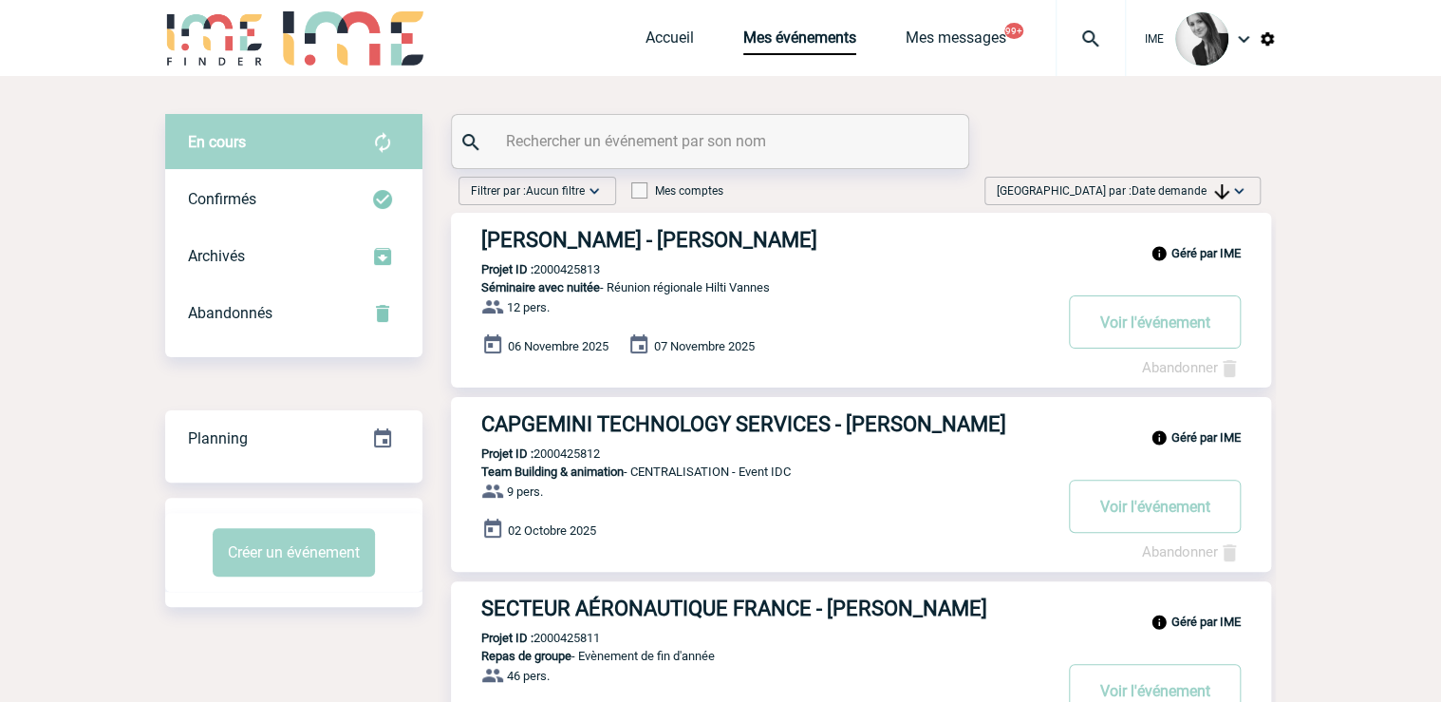
drag, startPoint x: 1168, startPoint y: 194, endPoint x: 1177, endPoint y: 216, distance: 23.8
click at [1170, 196] on span "Date demande" at bounding box center [1181, 190] width 98 height 13
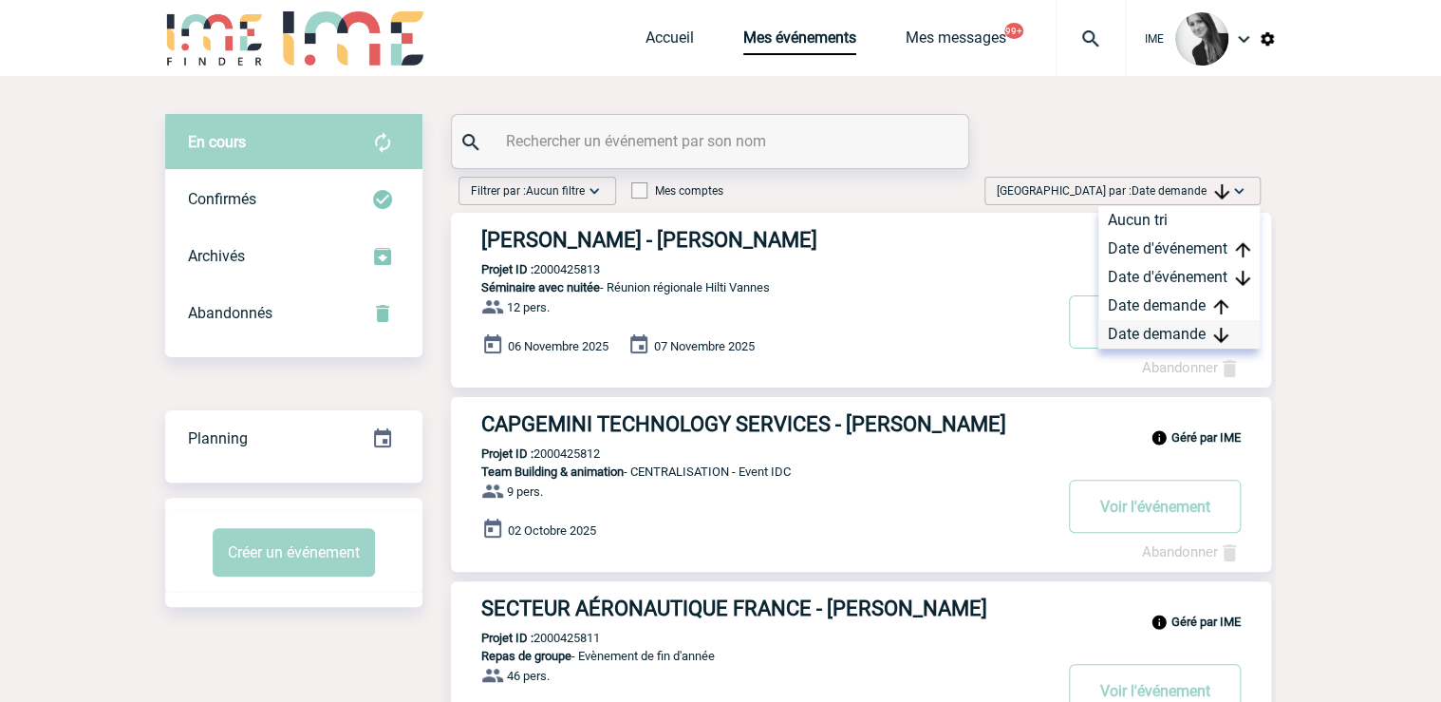
click at [1168, 329] on div "Date demande" at bounding box center [1179, 334] width 161 height 28
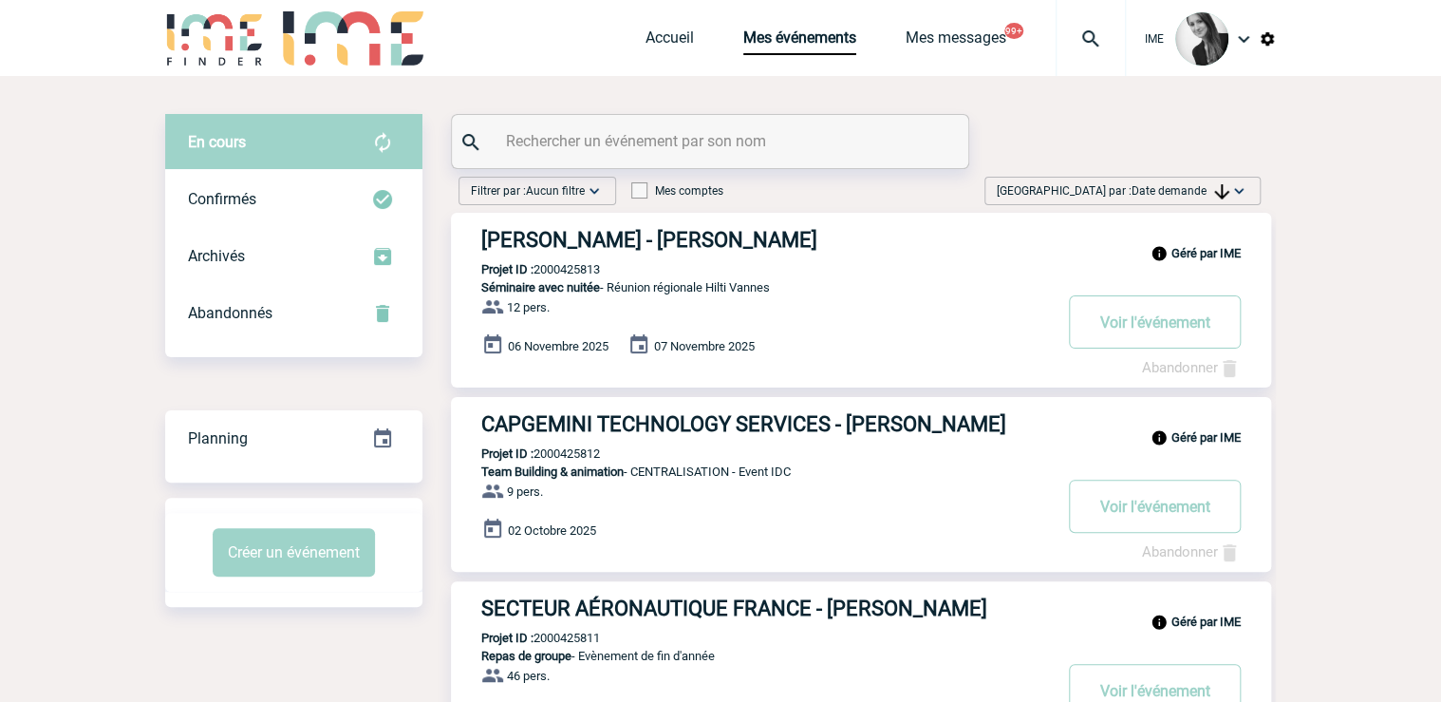
drag, startPoint x: 1213, startPoint y: 194, endPoint x: 1194, endPoint y: 236, distance: 46.8
click at [1214, 194] on img at bounding box center [1221, 191] width 15 height 15
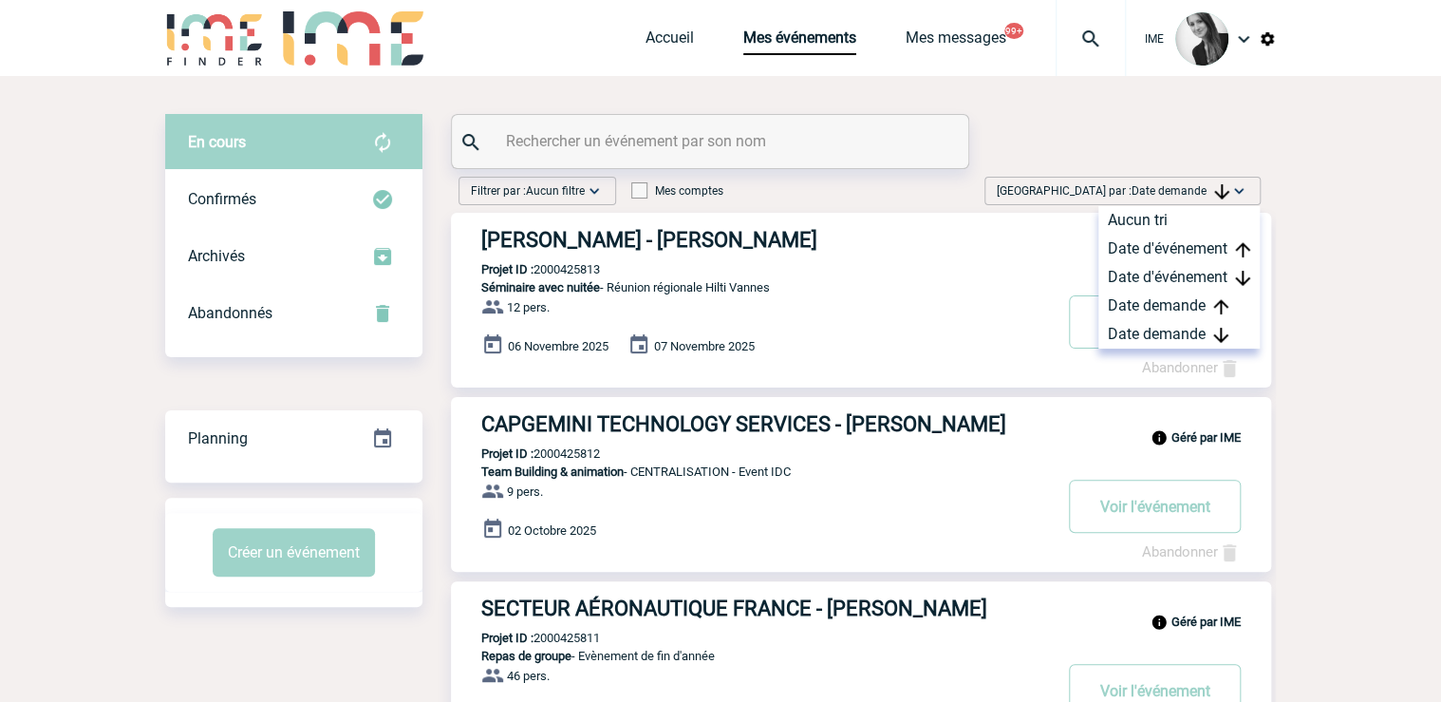
drag, startPoint x: 1156, startPoint y: 326, endPoint x: 1082, endPoint y: 382, distance: 92.9
click at [1156, 327] on div "Date demande" at bounding box center [1179, 334] width 161 height 28
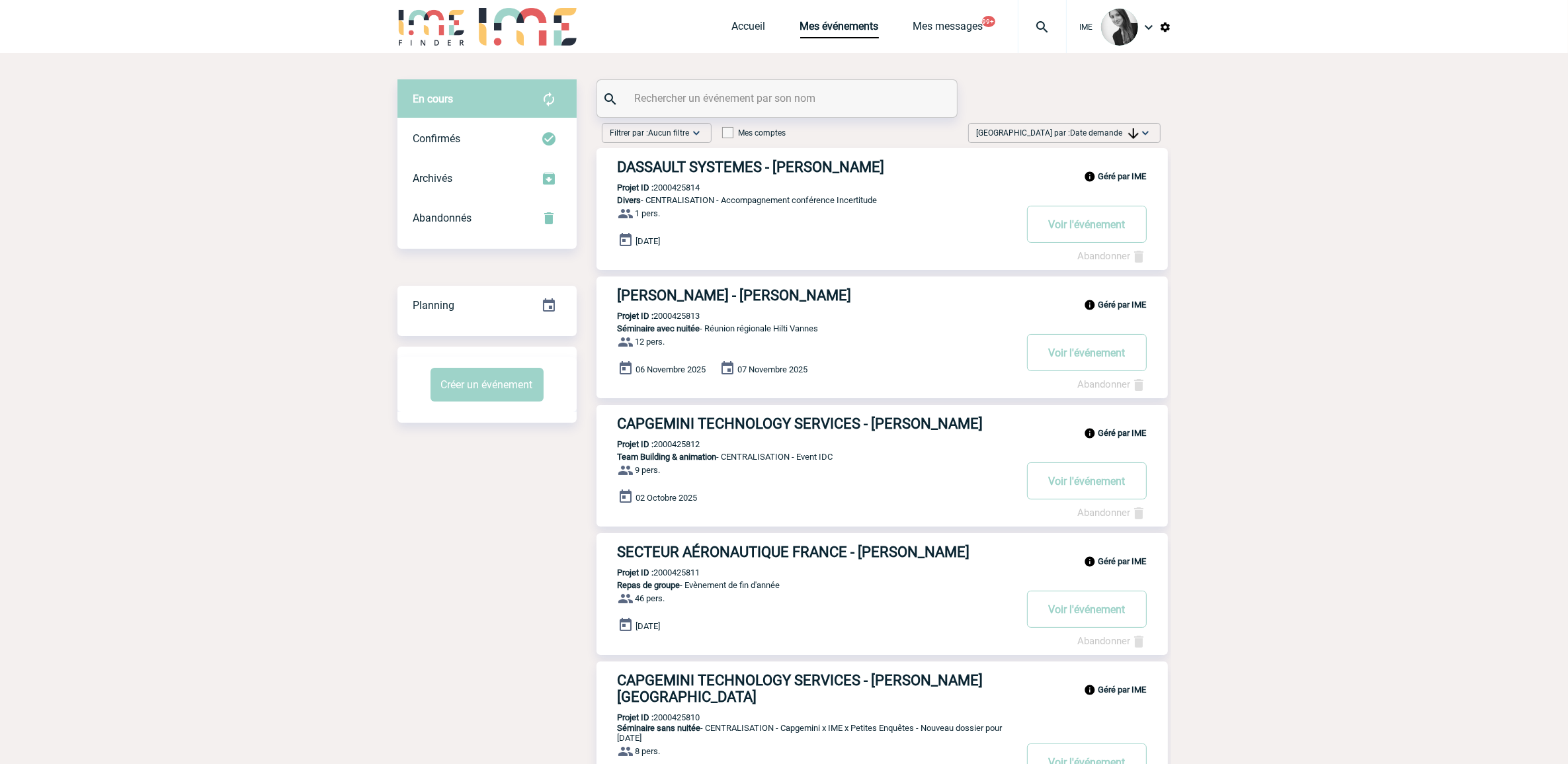
drag, startPoint x: 1473, startPoint y: 388, endPoint x: 886, endPoint y: 134, distance: 639.6
click at [1149, 388] on body "IME Accueil Mes événements" at bounding box center [784, 758] width 1568 height 1518
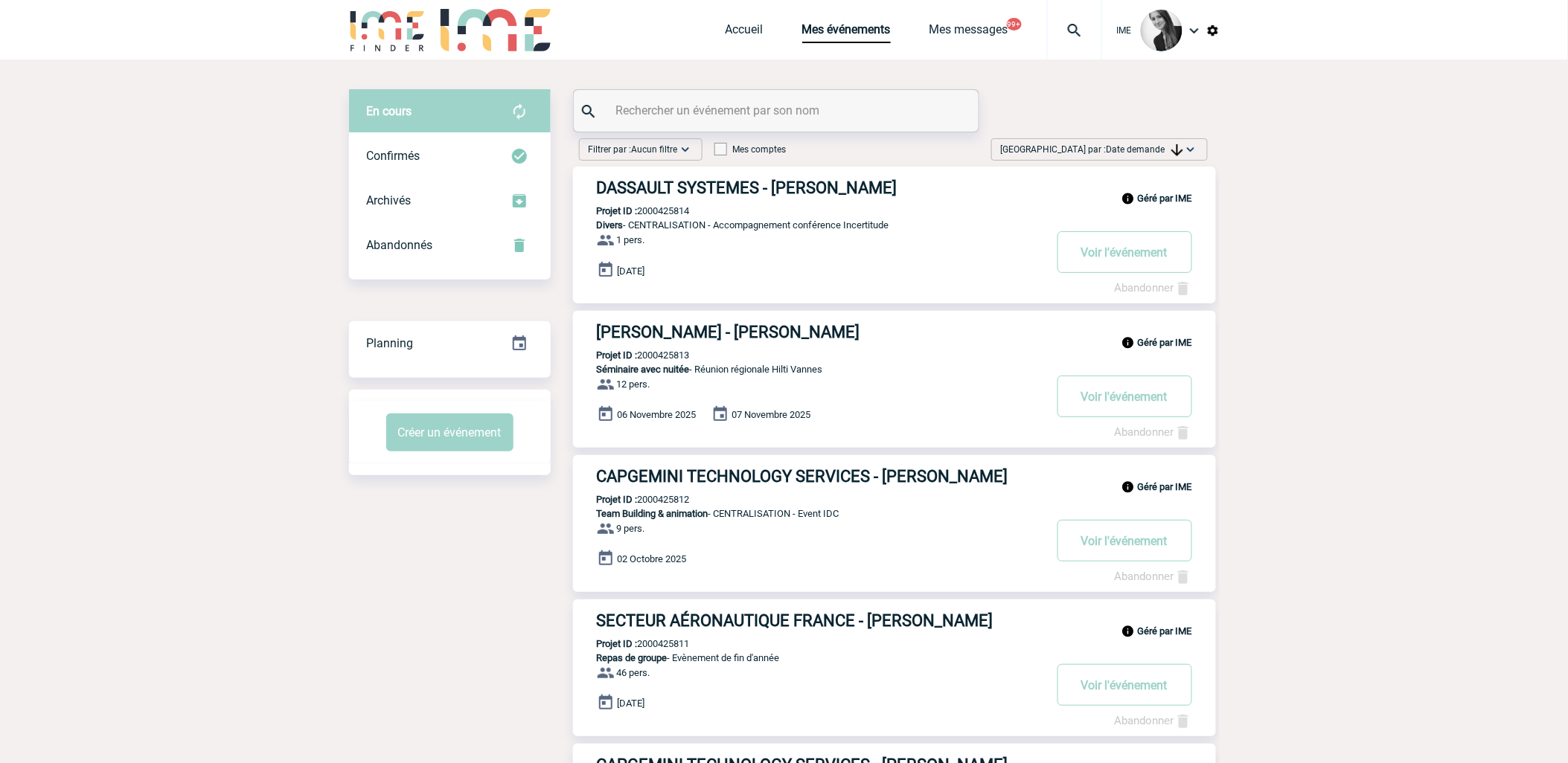
drag, startPoint x: 1185, startPoint y: 141, endPoint x: 1184, endPoint y: 165, distance: 24.0
click at [1185, 142] on img at bounding box center [1190, 149] width 15 height 15
click at [1132, 266] on div "Date demande" at bounding box center [1143, 262] width 126 height 22
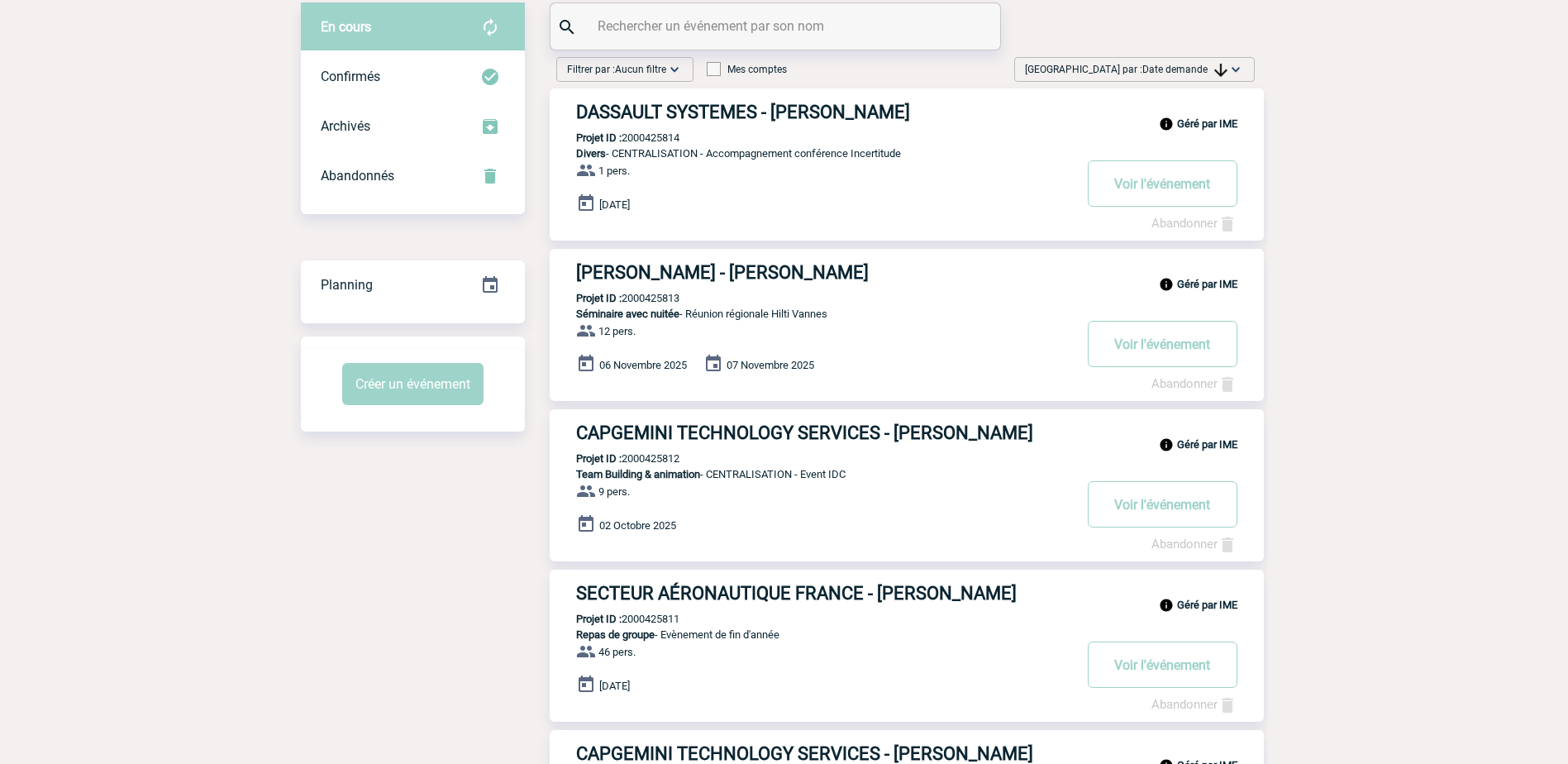
scroll to position [83, 0]
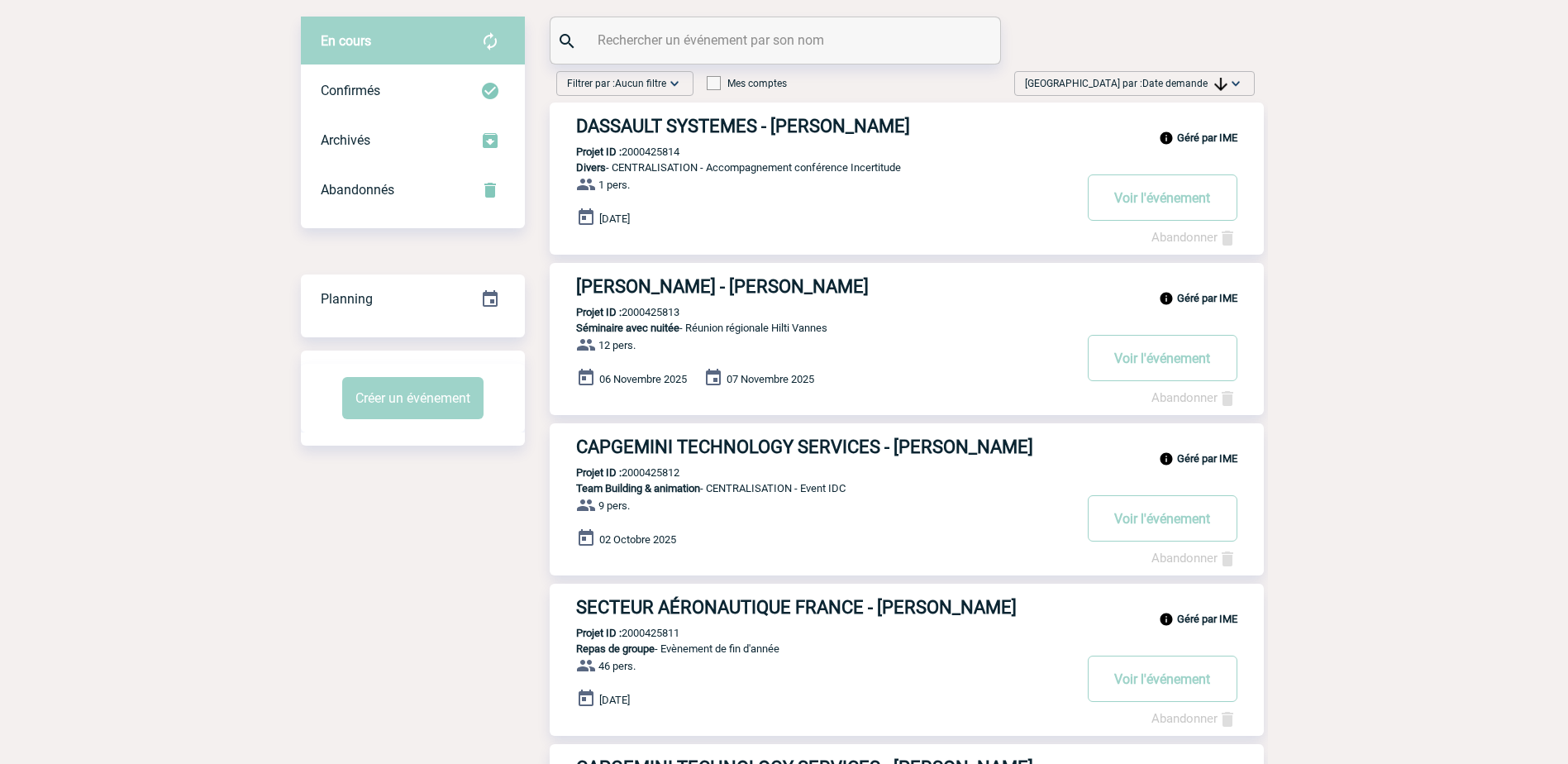
click at [1174, 81] on span "Date demande" at bounding box center [1185, 83] width 85 height 11
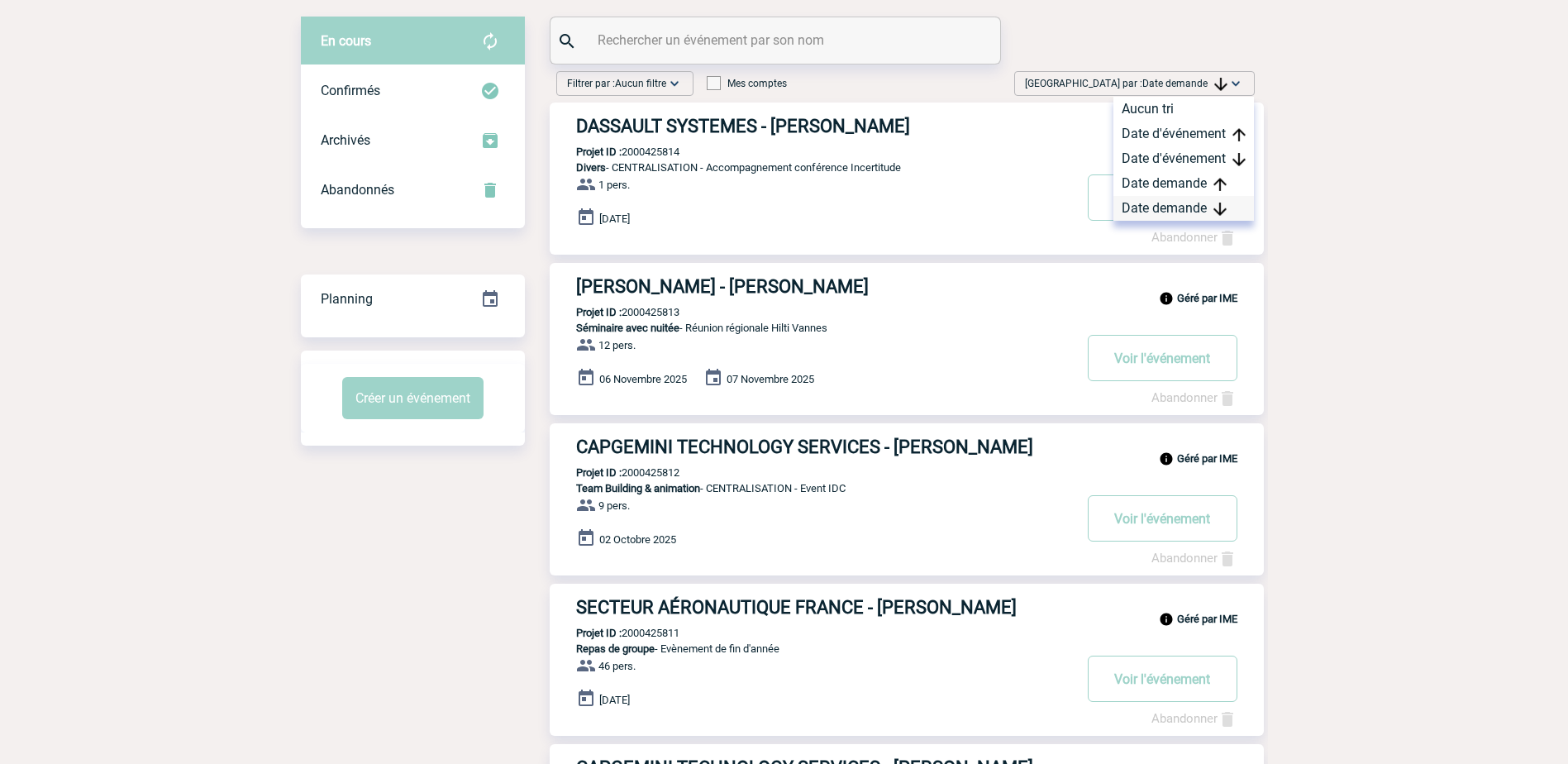
click at [1195, 202] on div "Date demande" at bounding box center [1183, 208] width 140 height 24
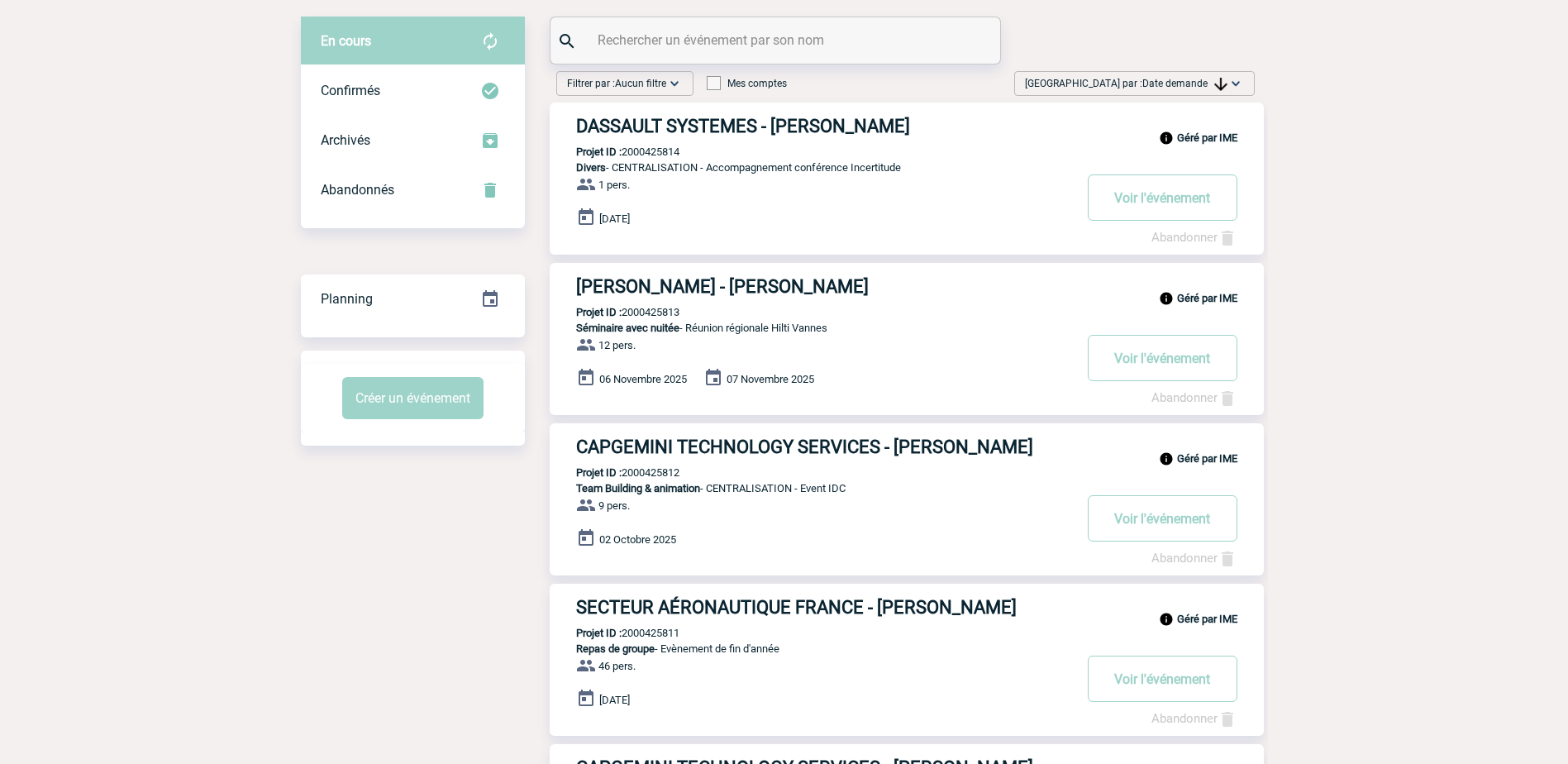
click at [1211, 90] on span "Trier par : Date demande" at bounding box center [1126, 83] width 203 height 17
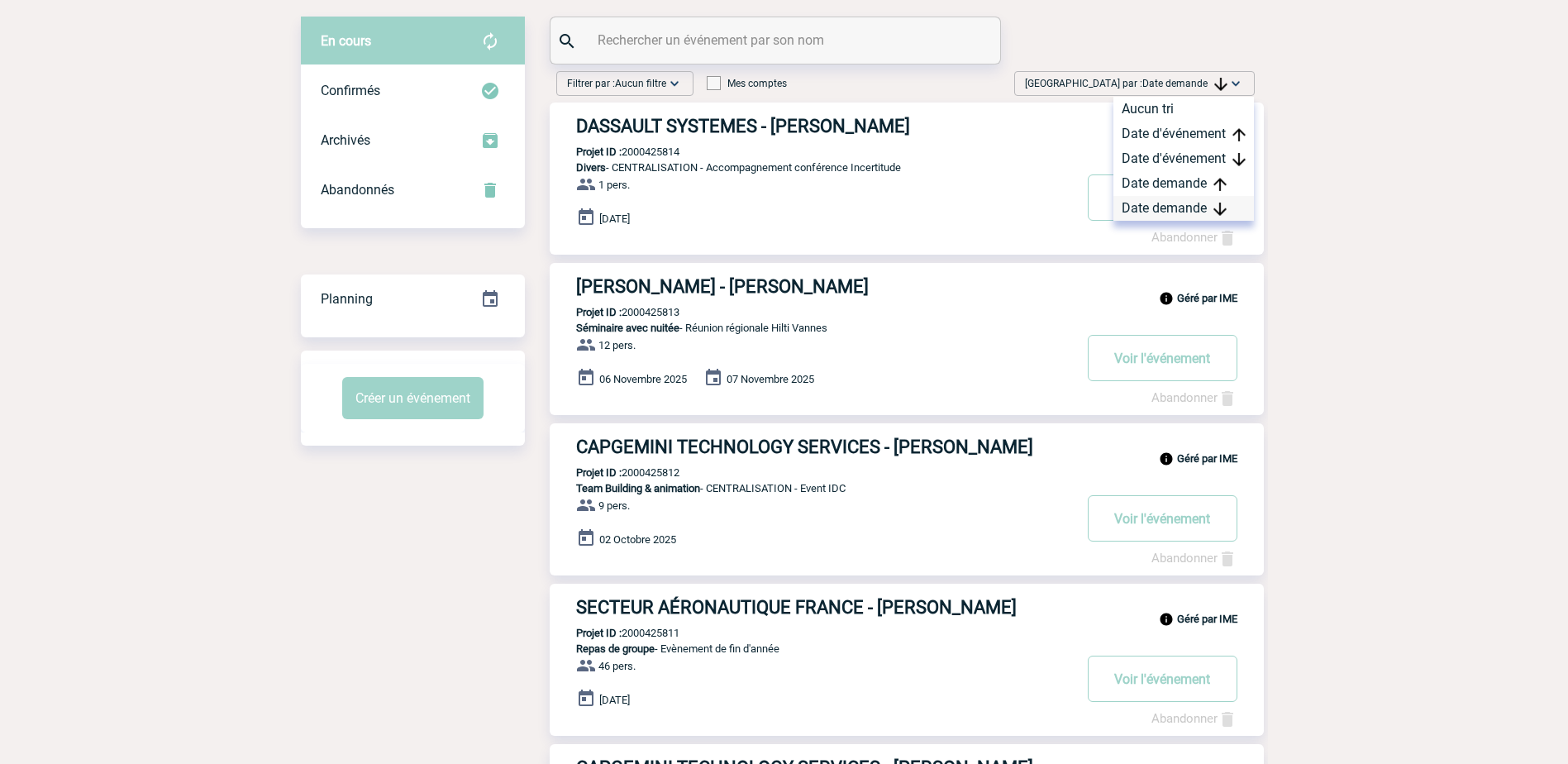
click at [1190, 202] on div "Date demande" at bounding box center [1183, 208] width 140 height 24
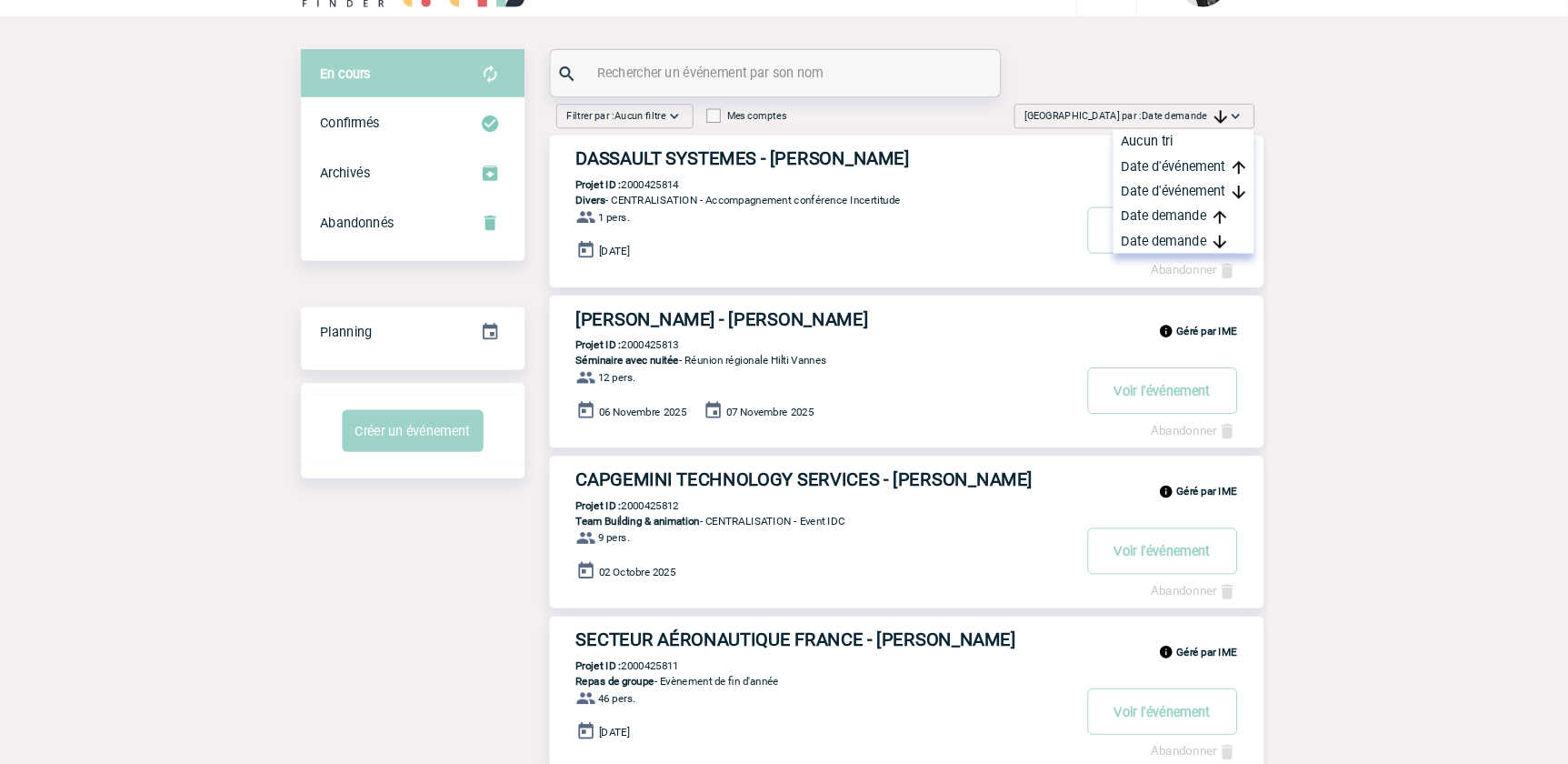
scroll to position [0, 0]
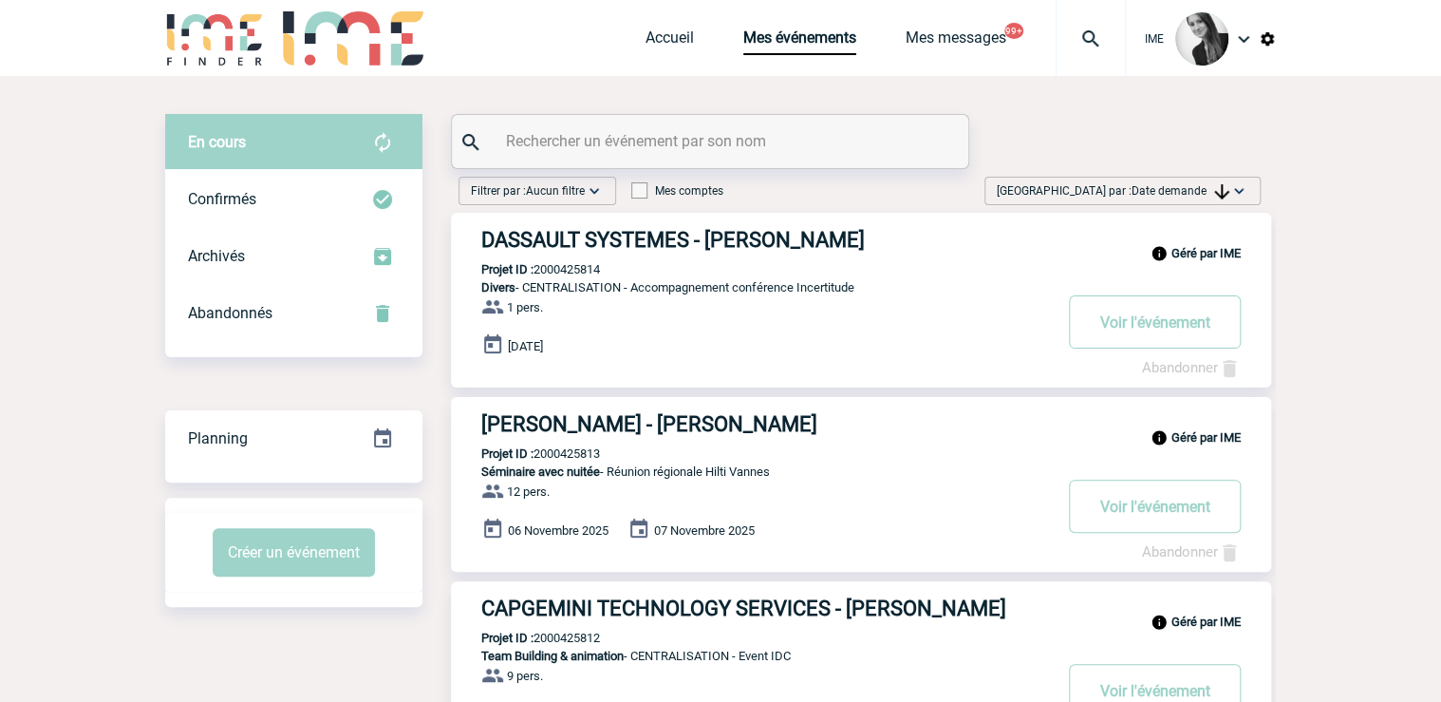
drag, startPoint x: 1164, startPoint y: 185, endPoint x: 1172, endPoint y: 232, distance: 47.1
click at [1164, 184] on span "Date demande" at bounding box center [1181, 190] width 98 height 13
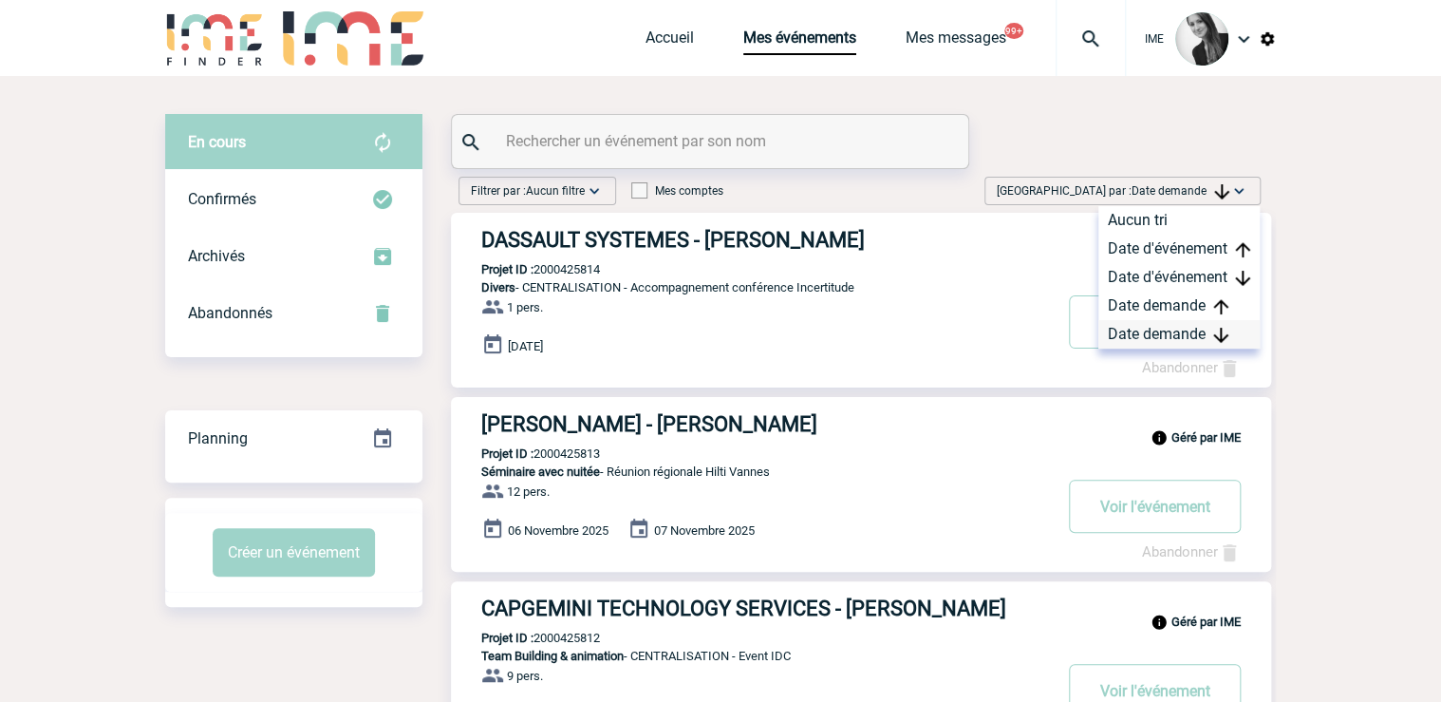
click at [1165, 323] on div "Date demande" at bounding box center [1179, 334] width 161 height 28
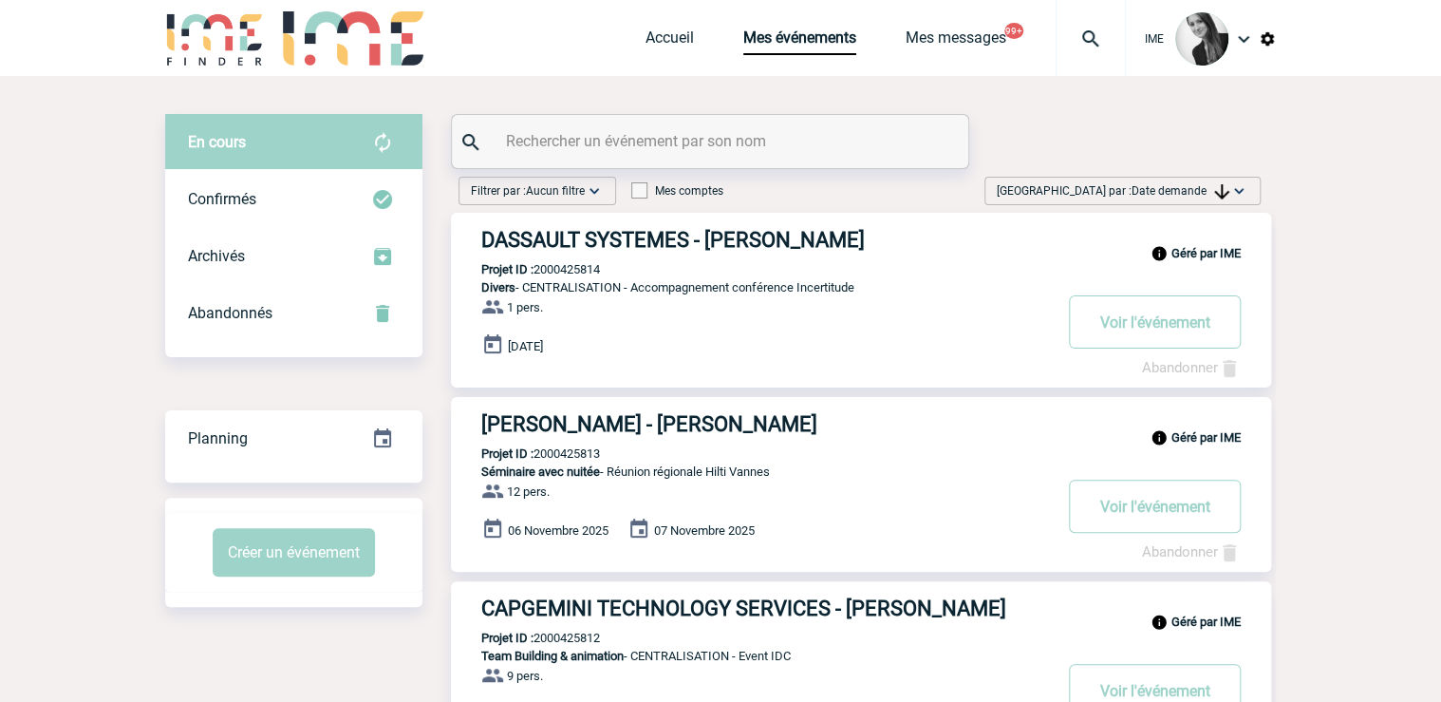
drag, startPoint x: 1223, startPoint y: 182, endPoint x: 1213, endPoint y: 304, distance: 122.0
click at [1225, 185] on span "Trier par : Date demande" at bounding box center [1113, 190] width 233 height 19
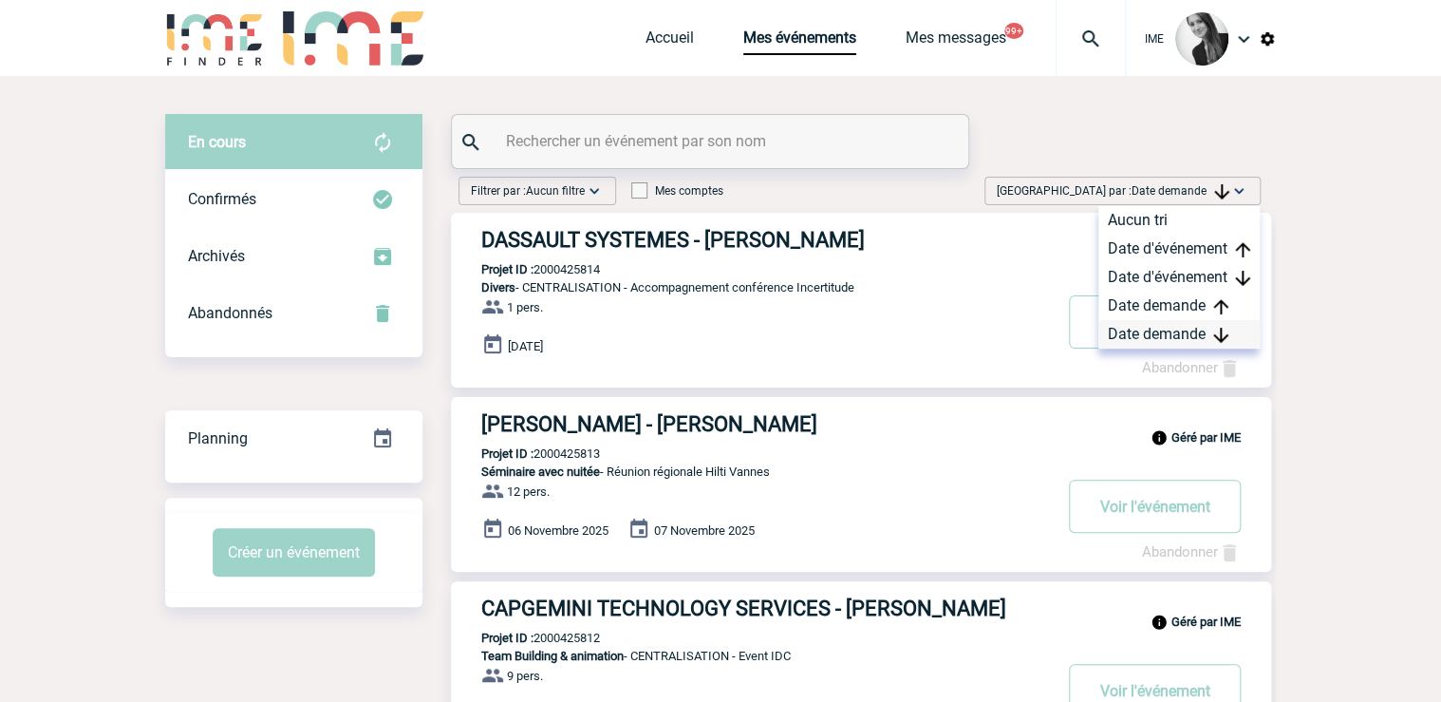
click at [1185, 327] on div "Date demande" at bounding box center [1179, 334] width 161 height 28
